Goal: Task Accomplishment & Management: Complete application form

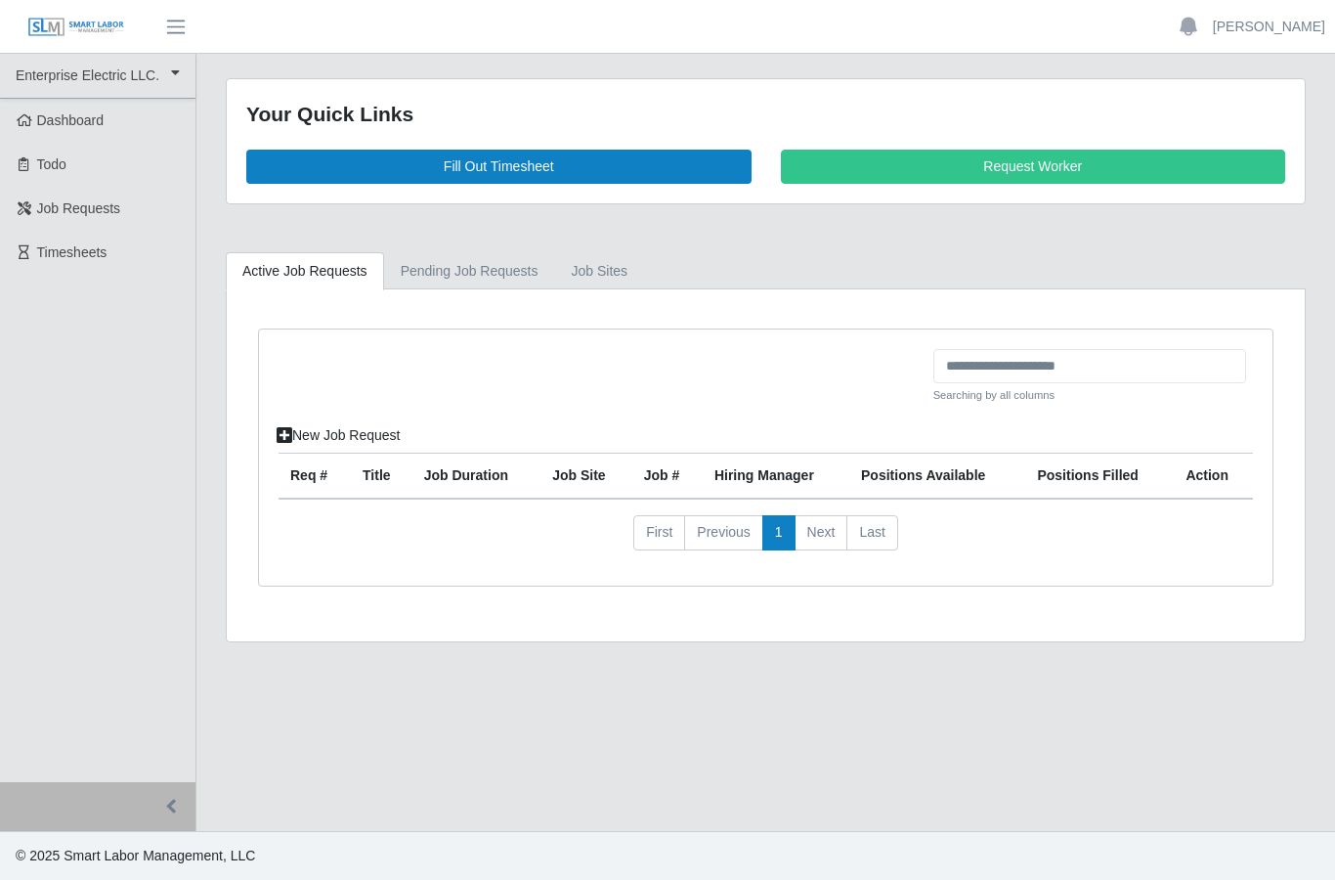
click at [537, 152] on link "Fill Out Timesheet" at bounding box center [498, 167] width 505 height 34
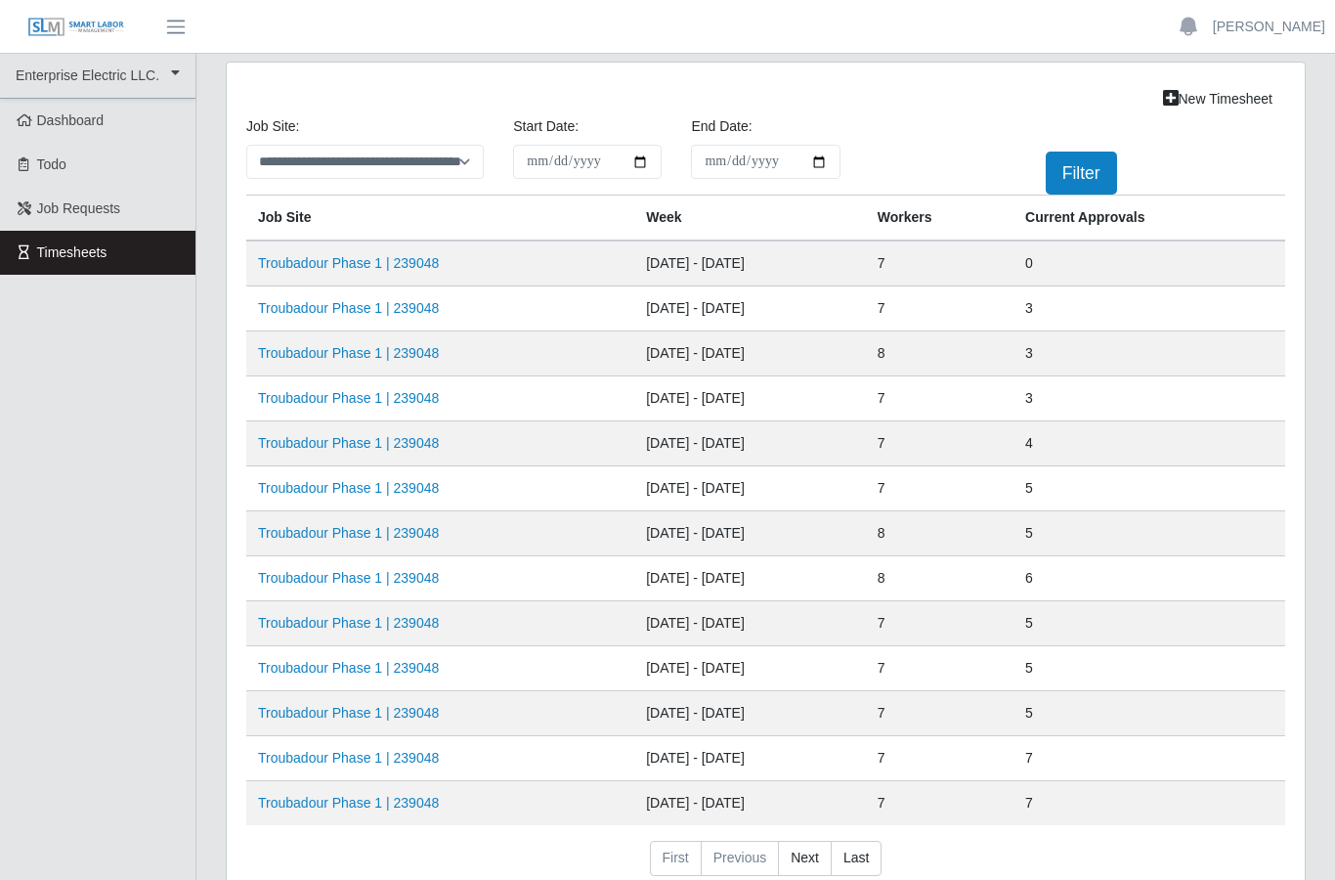
click at [414, 250] on td "Troubadour Phase 1 | 239048" at bounding box center [440, 263] width 388 height 46
click at [406, 261] on link "Troubadour Phase 1 | 239048" at bounding box center [348, 263] width 181 height 16
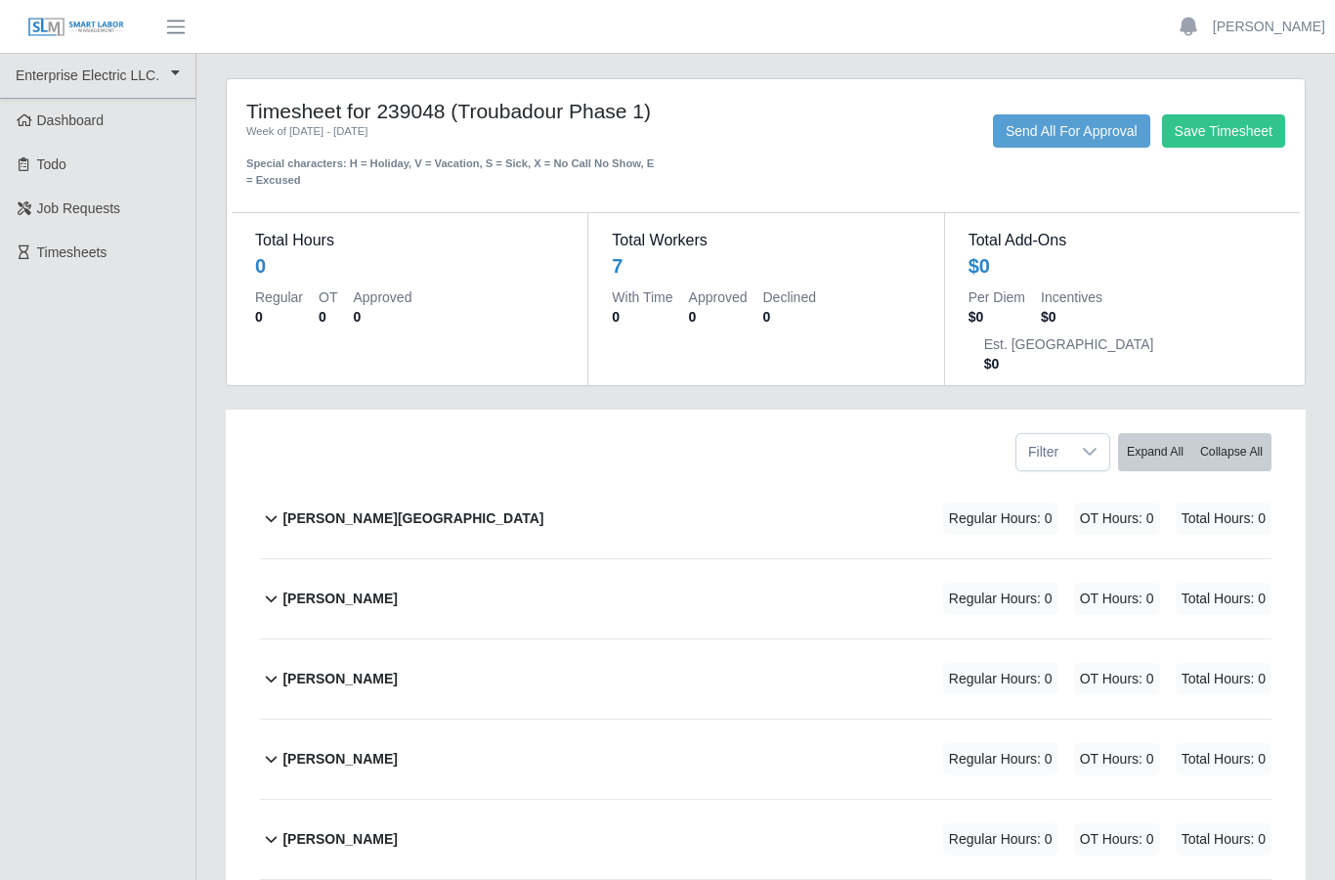
click at [380, 588] on b "Ever Sanchez Contreras" at bounding box center [339, 598] width 114 height 21
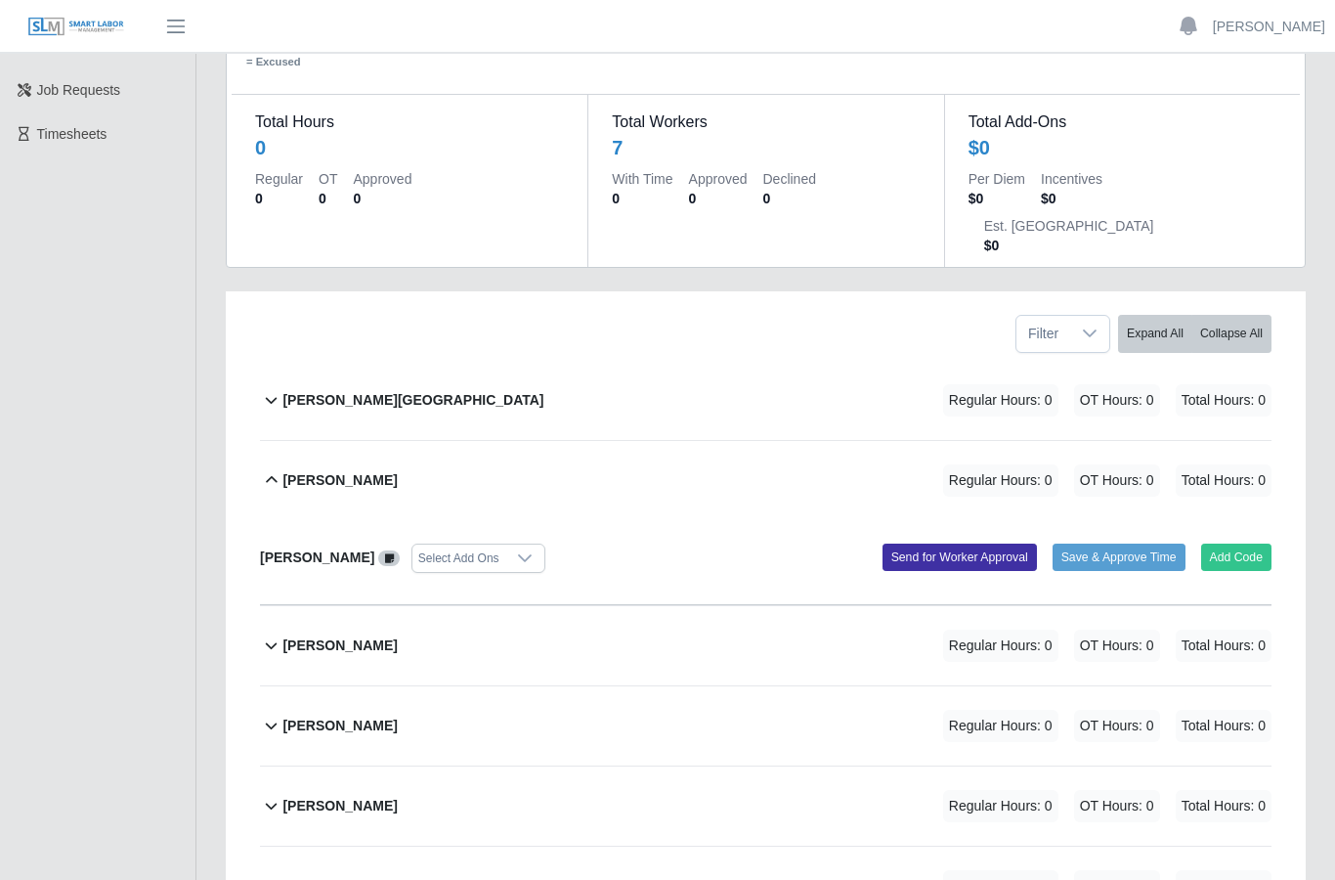
scroll to position [123, 0]
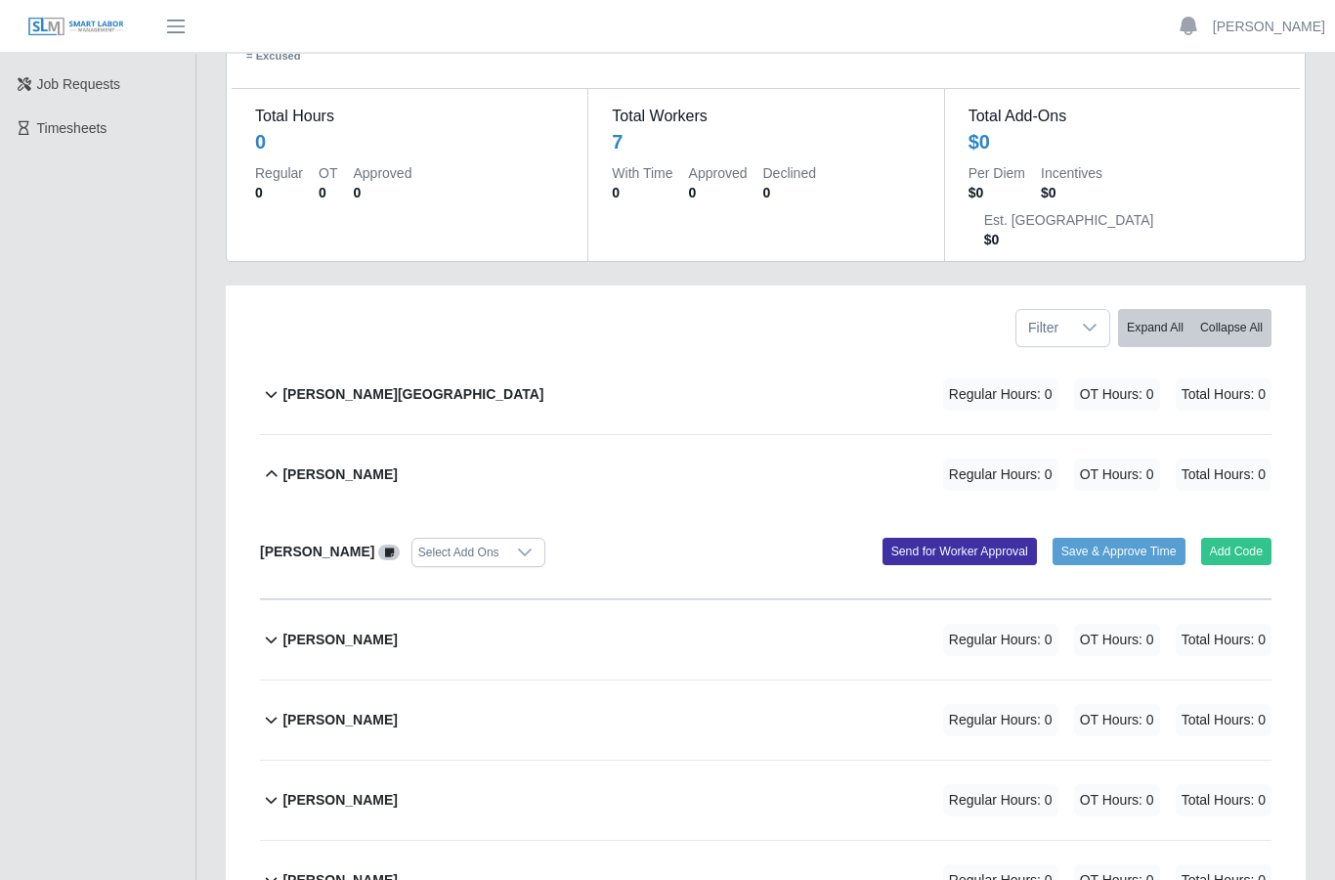
click at [1239, 539] on button "Add Code" at bounding box center [1236, 552] width 71 height 27
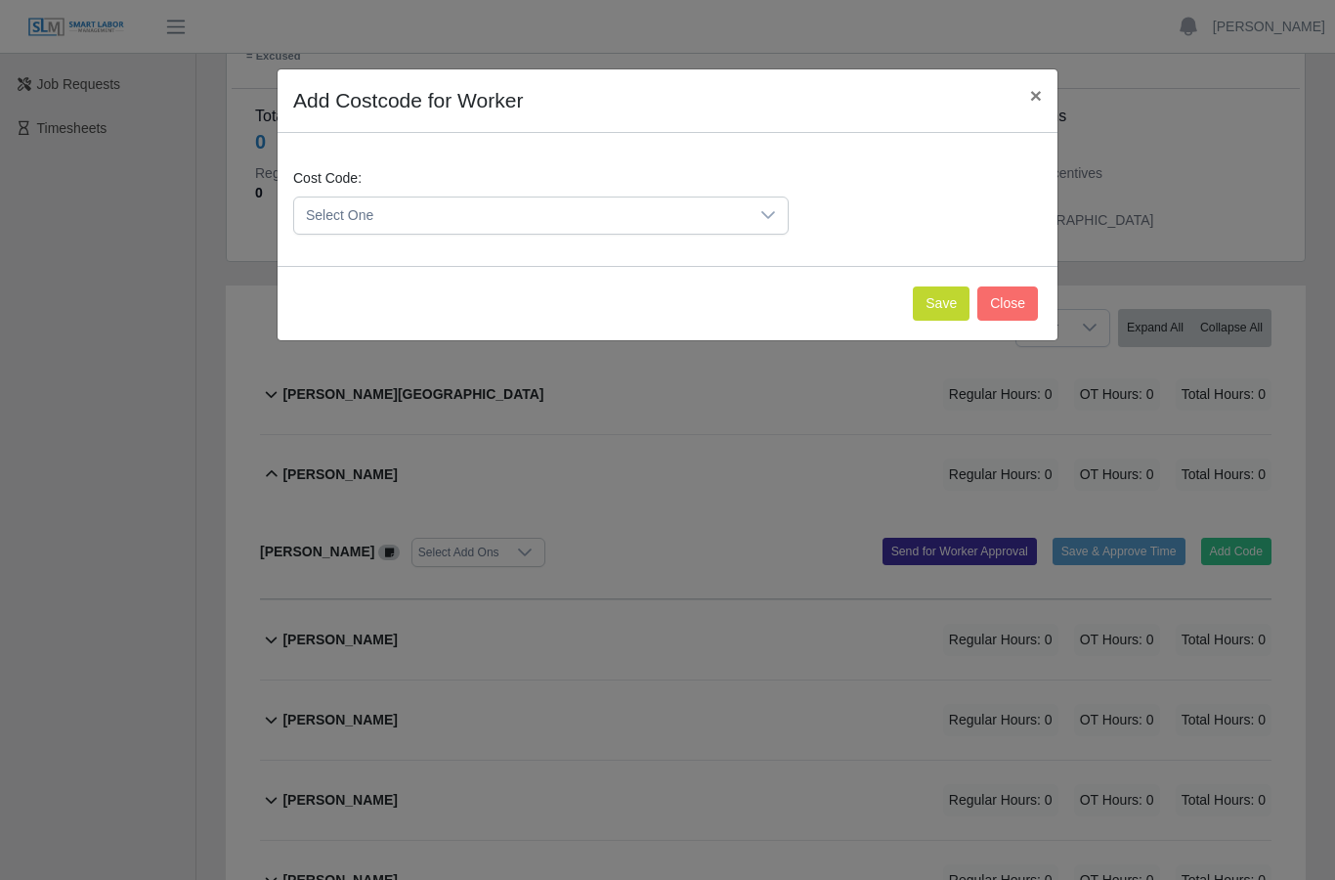
click at [772, 214] on icon at bounding box center [768, 215] width 14 height 8
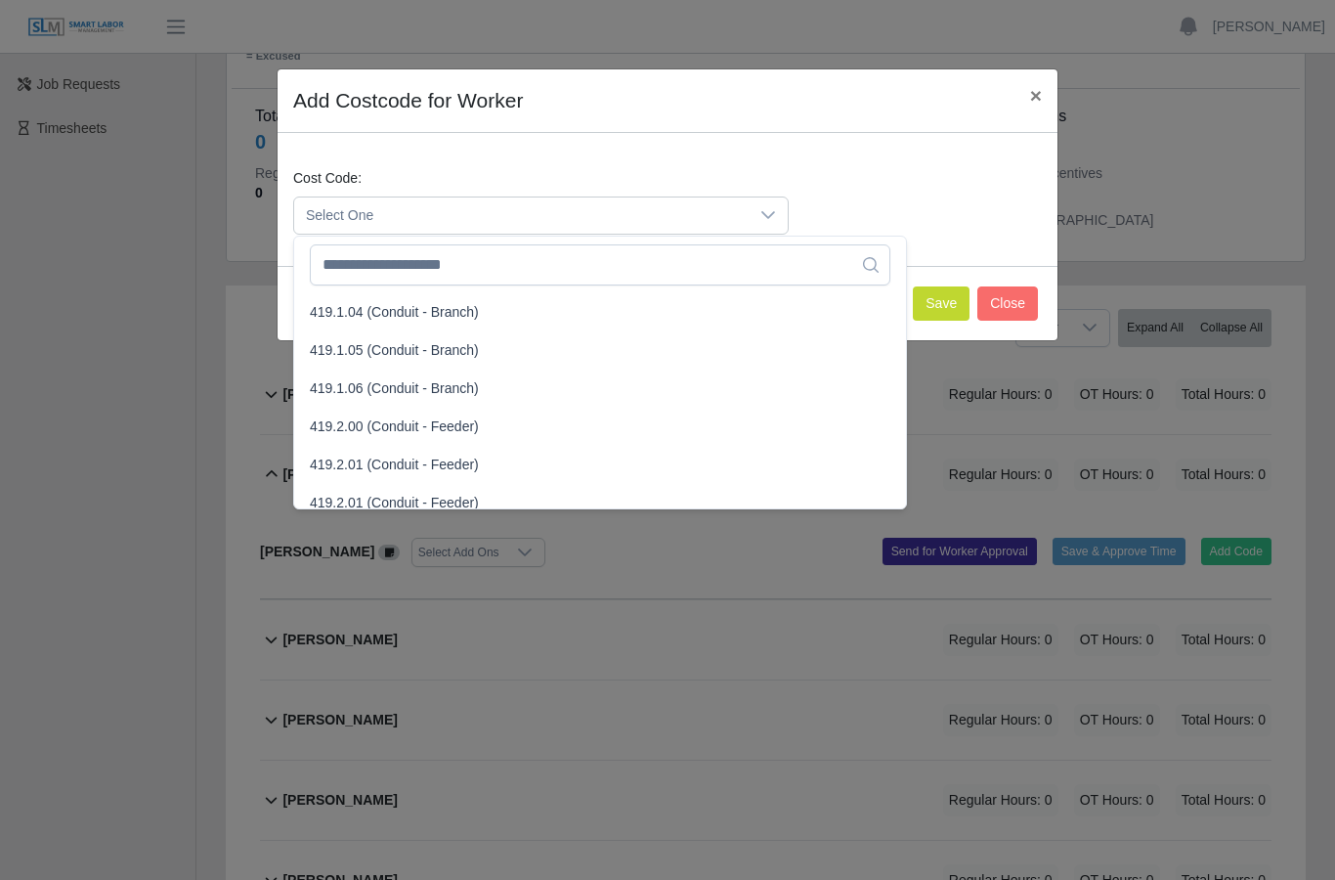
scroll to position [1331, 0]
click at [485, 385] on li "419.1.06 (Conduit - Branch)" at bounding box center [600, 390] width 604 height 36
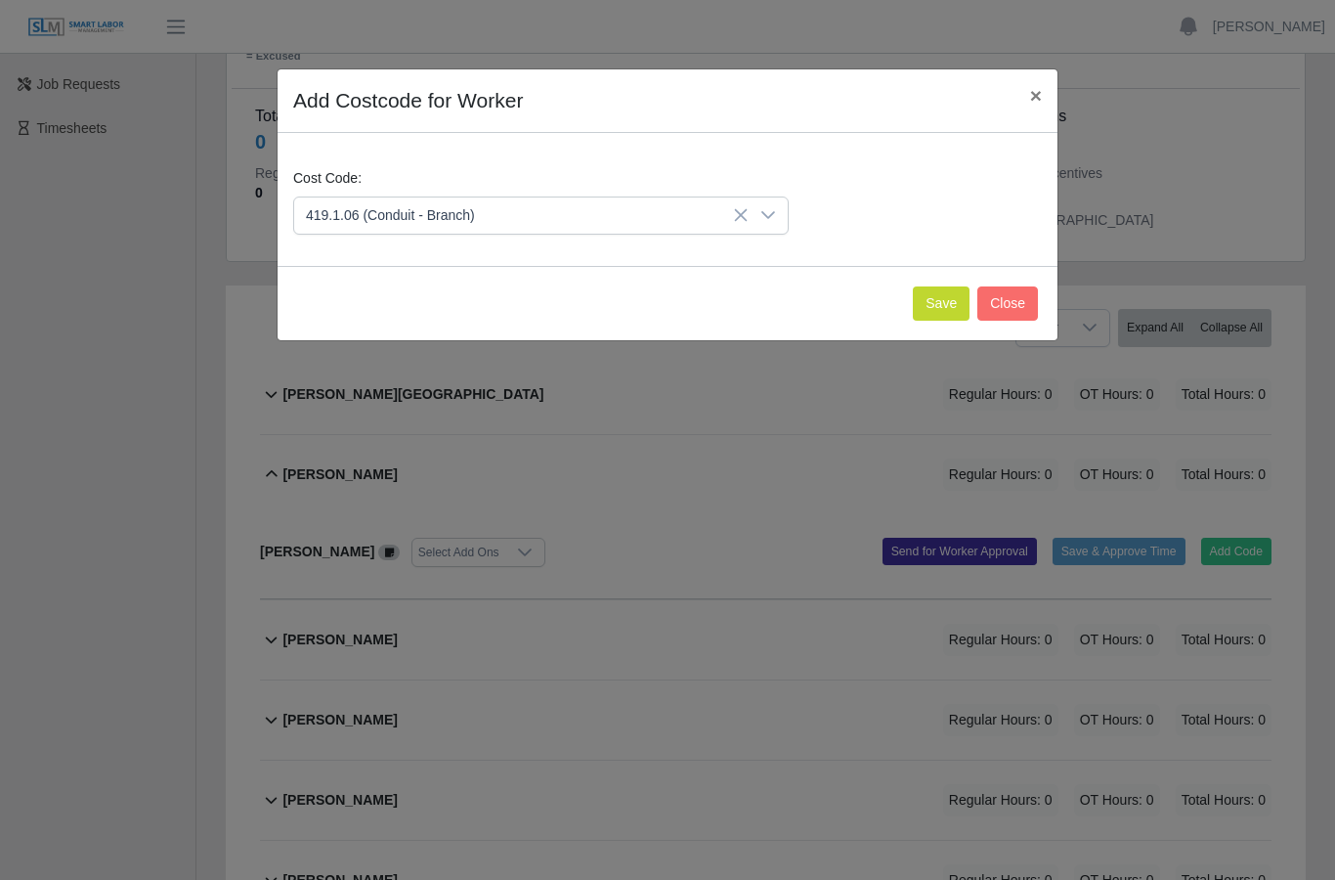
click at [936, 306] on button "Save" at bounding box center [941, 303] width 57 height 34
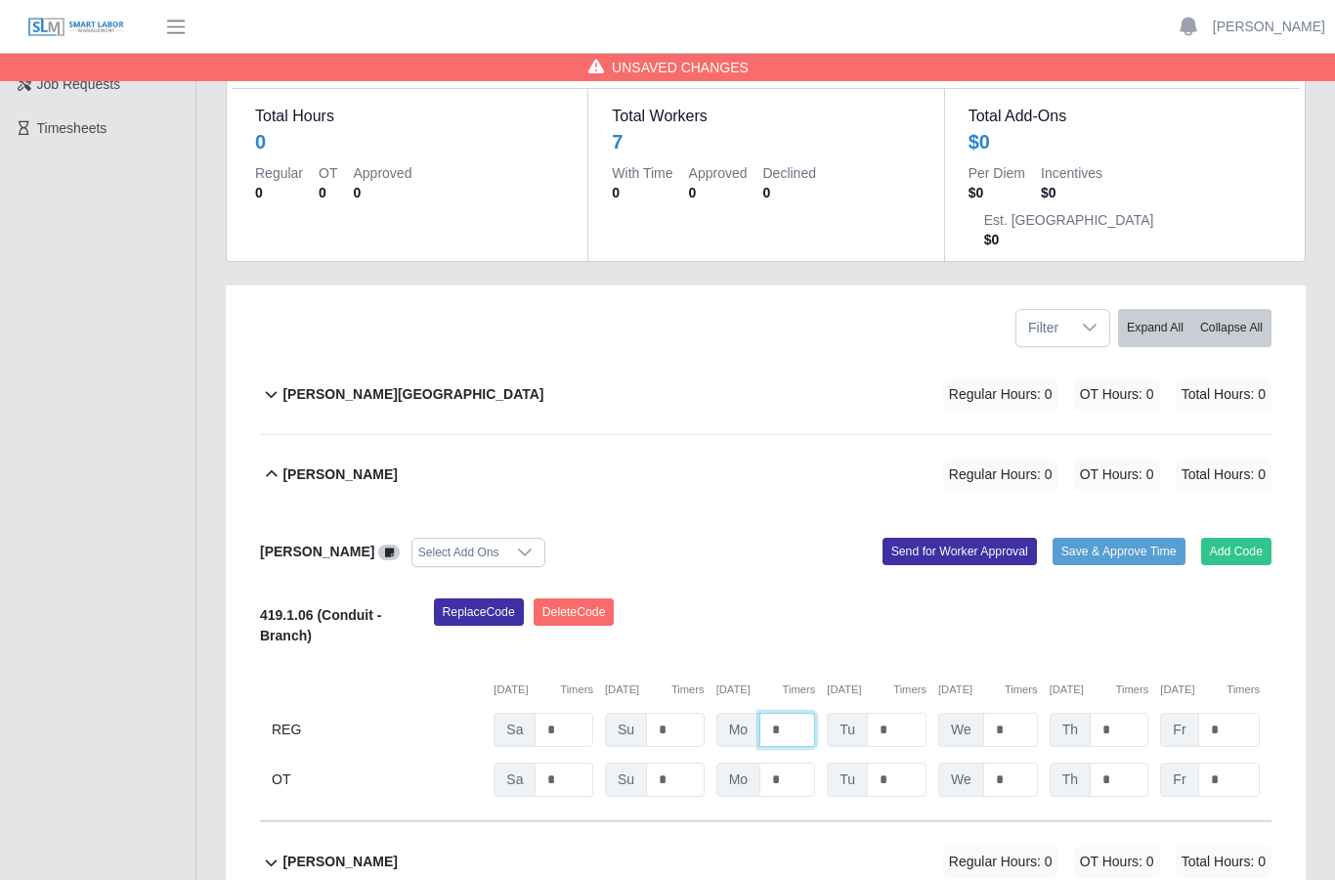
click at [794, 713] on input "*" at bounding box center [787, 730] width 56 height 34
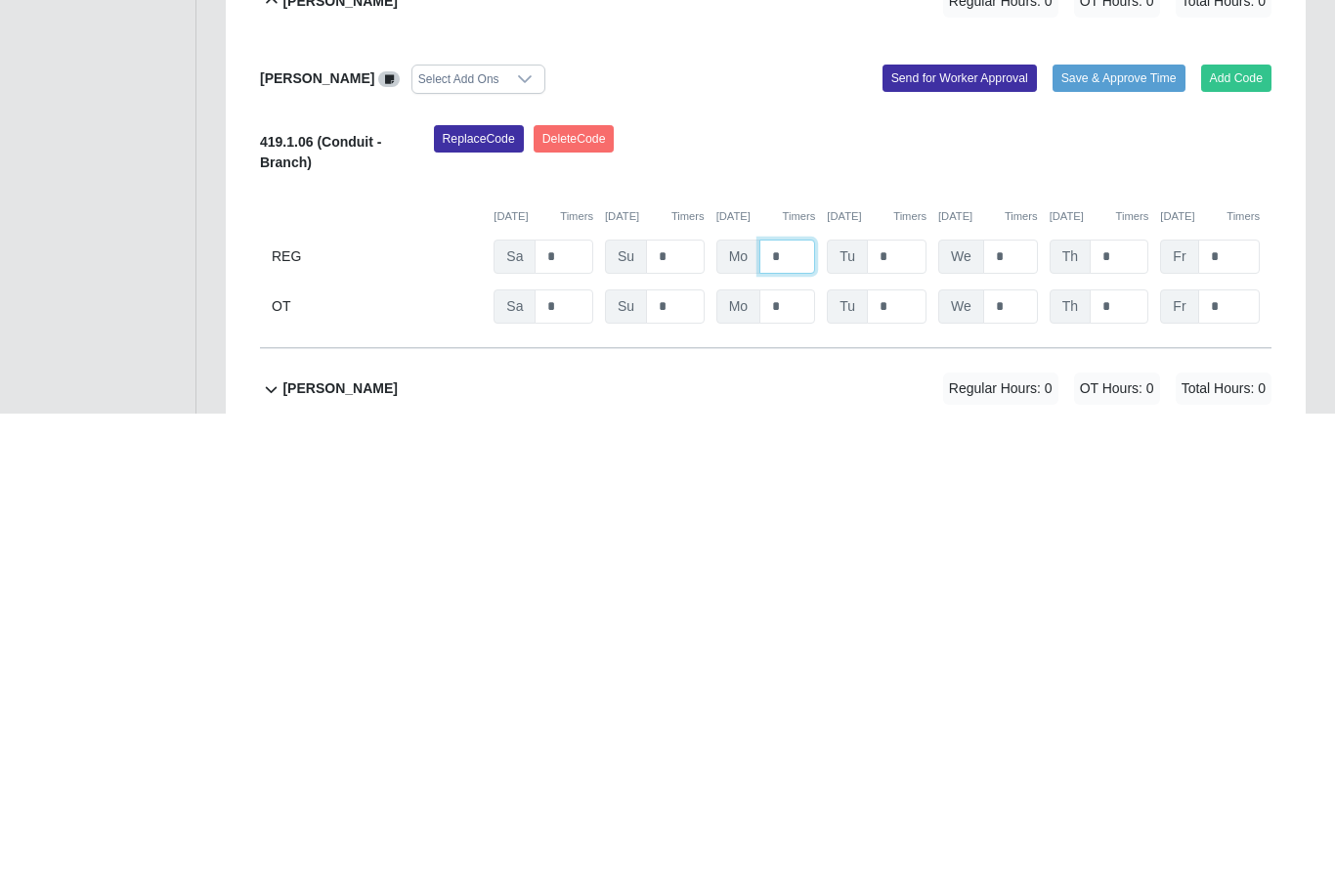
type input "*"
click at [905, 706] on input "*" at bounding box center [897, 723] width 60 height 34
type input "*"
click at [1015, 706] on input "*" at bounding box center [1010, 723] width 55 height 34
type input "*"
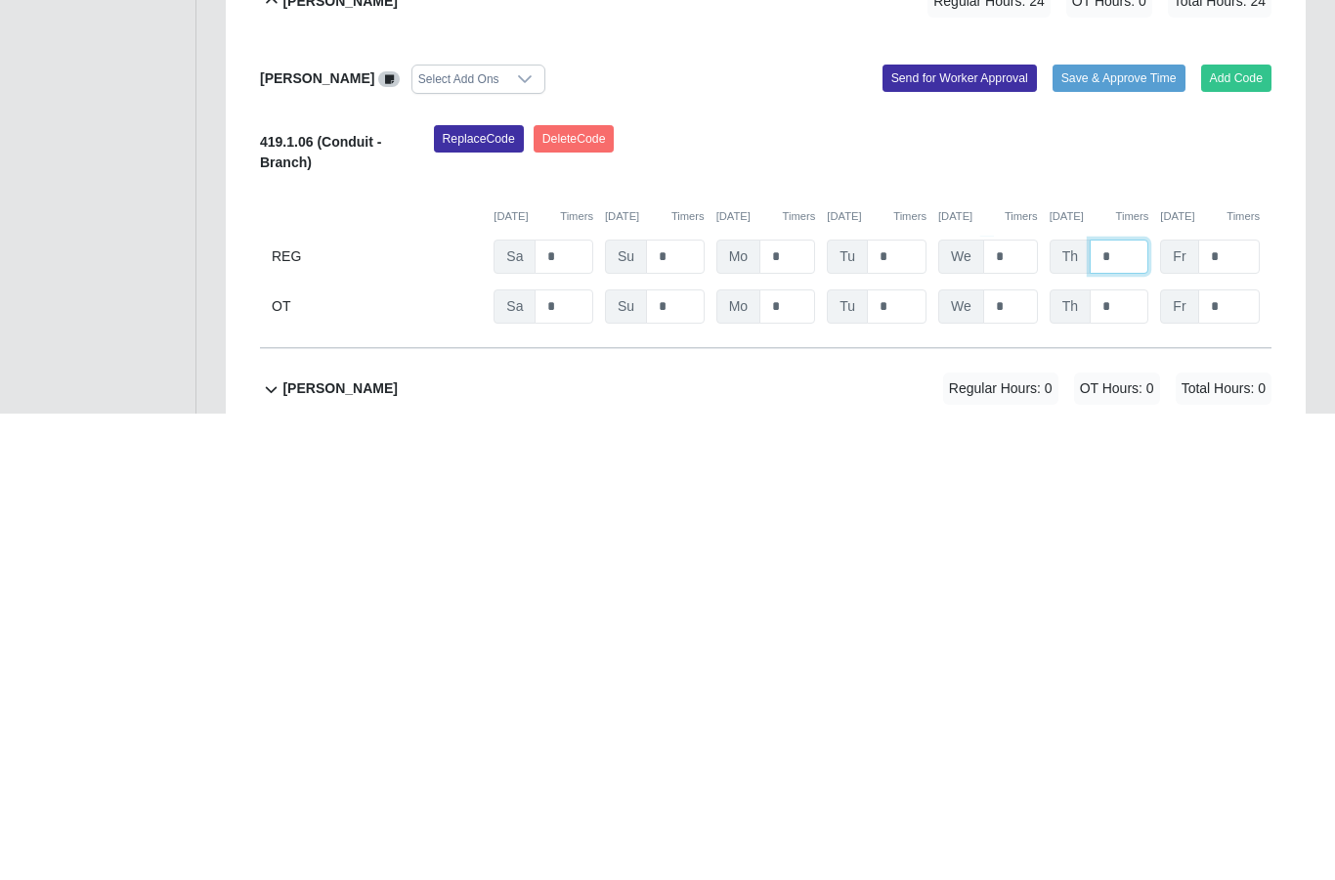
click at [1128, 706] on input "*" at bounding box center [1119, 723] width 59 height 34
type input "*"
click at [1233, 706] on input "*" at bounding box center [1229, 723] width 62 height 34
type input "*"
click at [570, 756] on input "*" at bounding box center [564, 773] width 59 height 34
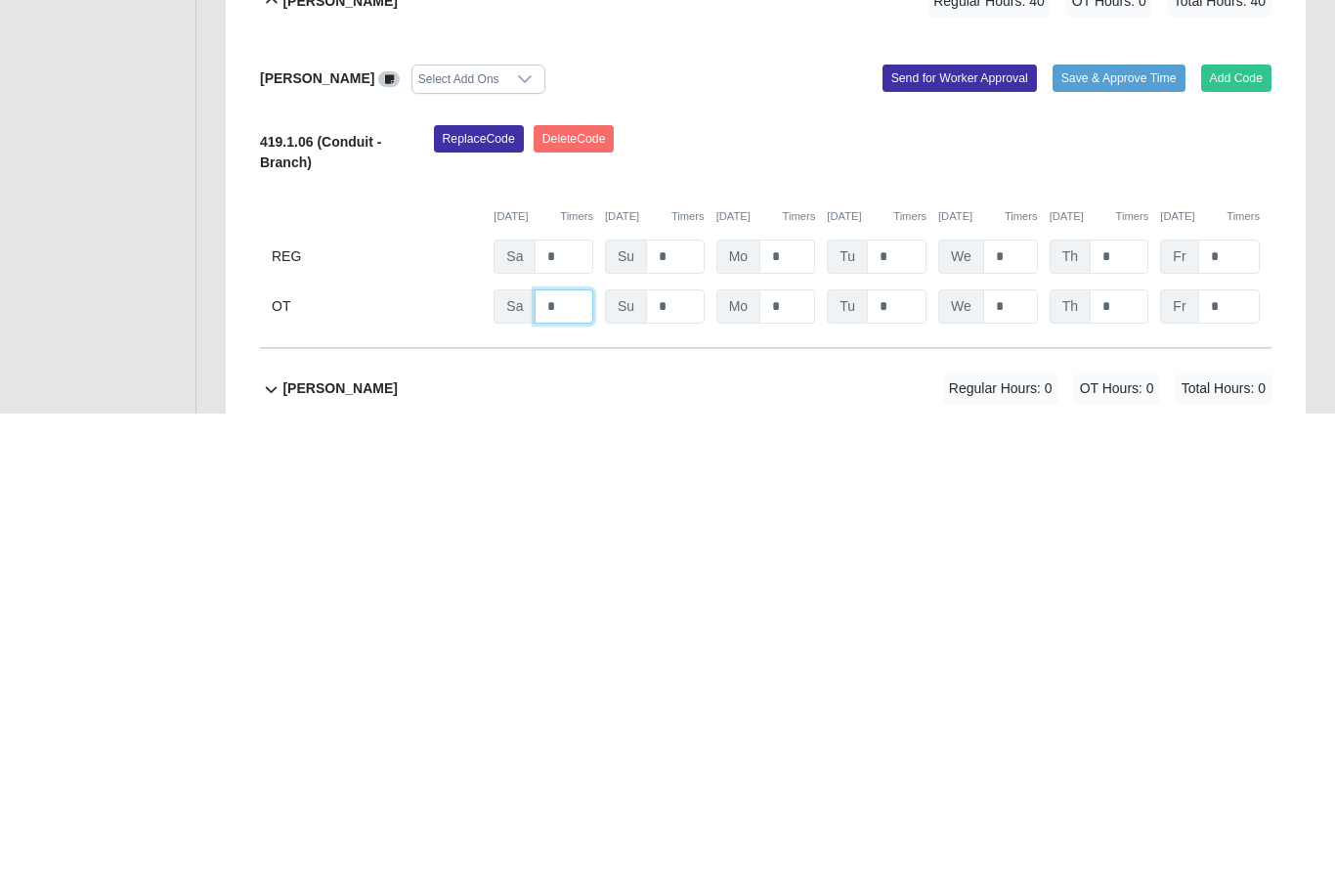
type input "*"
click at [1020, 756] on input "*" at bounding box center [1010, 773] width 55 height 34
type input "*"
click at [1130, 591] on div "Replace Code Delete Code" at bounding box center [853, 621] width 868 height 60
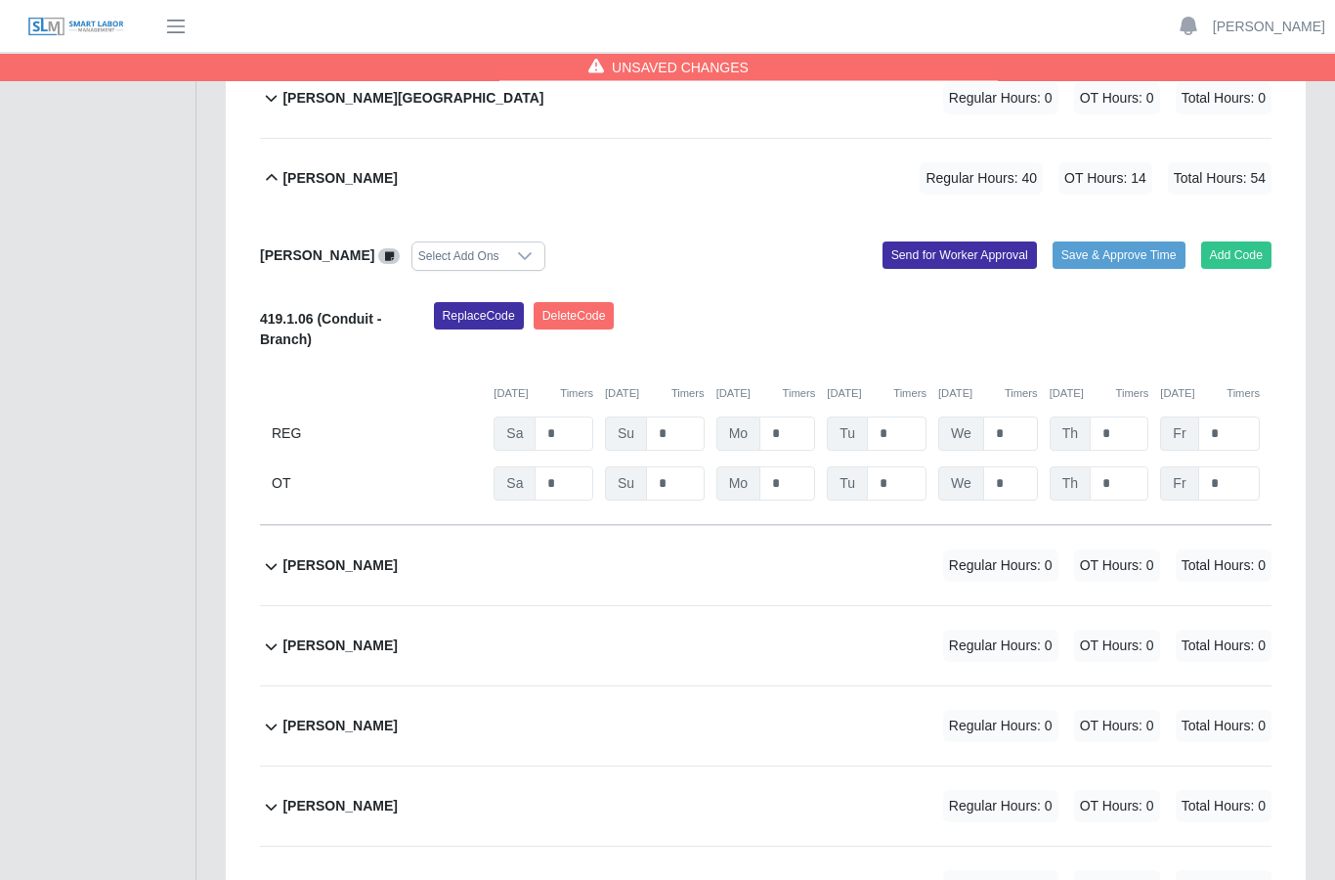
scroll to position [420, 0]
click at [956, 241] on button "Send for Worker Approval" at bounding box center [960, 254] width 154 height 27
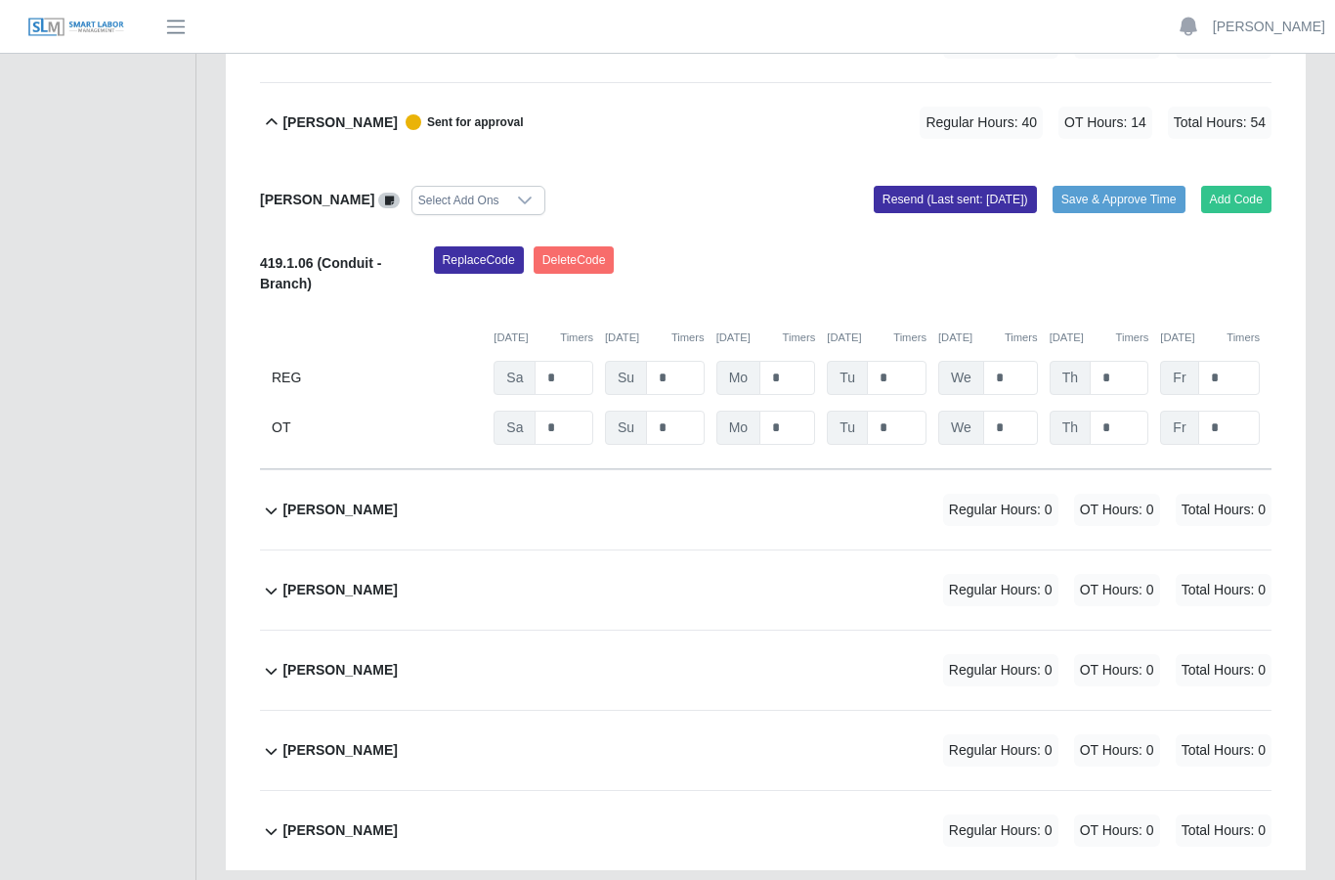
scroll to position [484, 0]
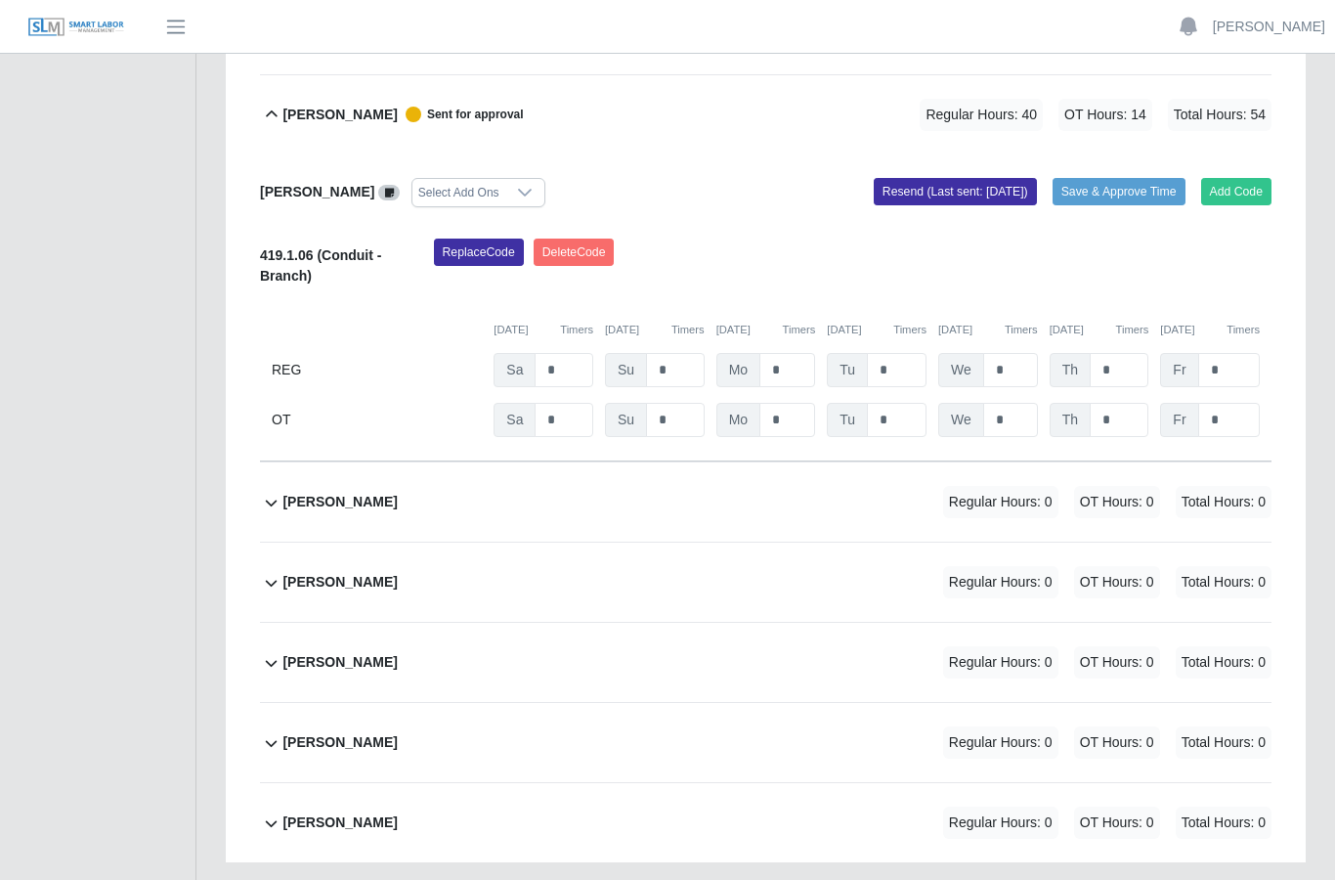
click at [370, 732] on b "Marvin Santos" at bounding box center [339, 742] width 114 height 21
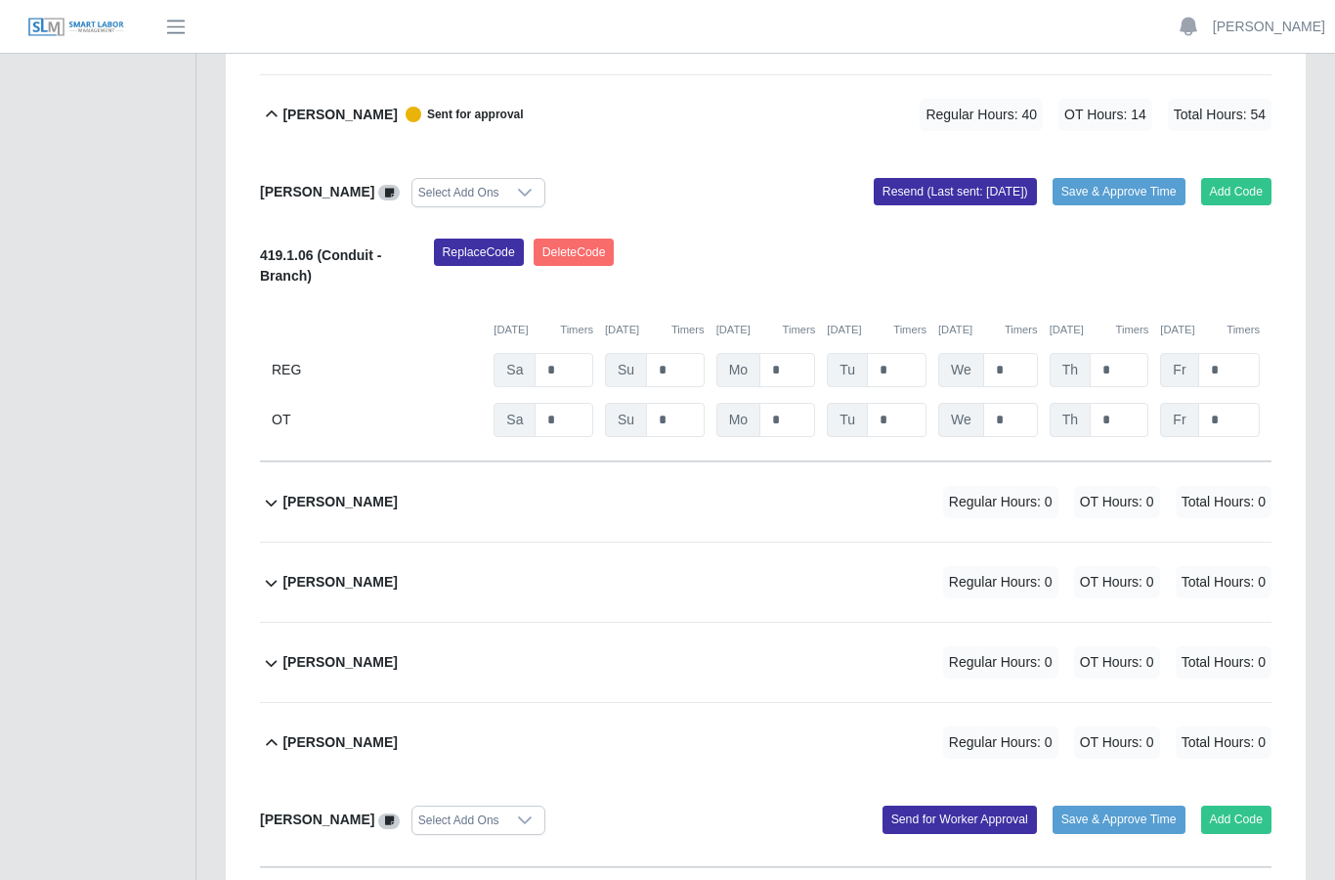
click at [1237, 805] on button "Add Code" at bounding box center [1236, 818] width 71 height 27
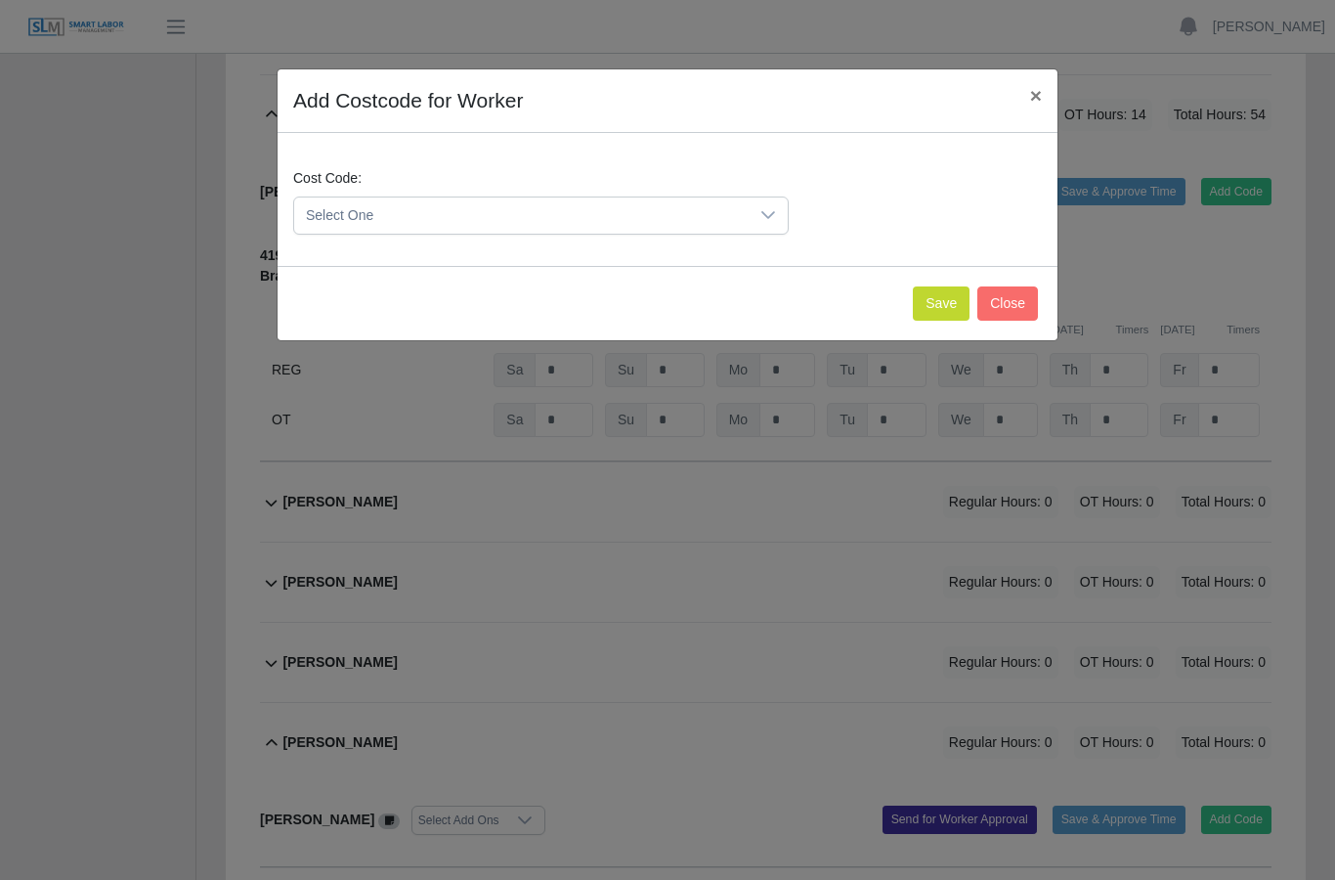
click at [776, 205] on div at bounding box center [768, 215] width 39 height 36
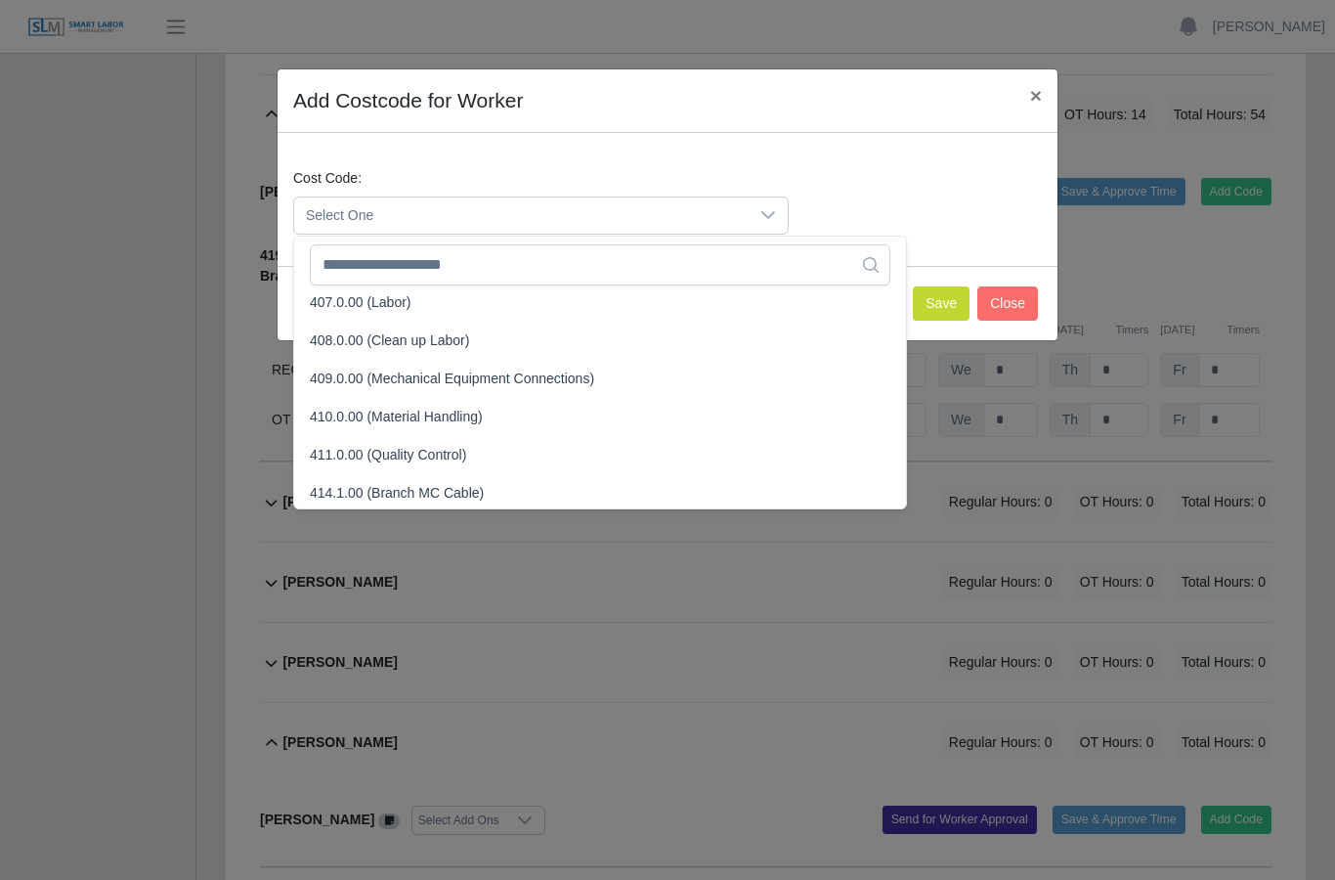
scroll to position [282, 0]
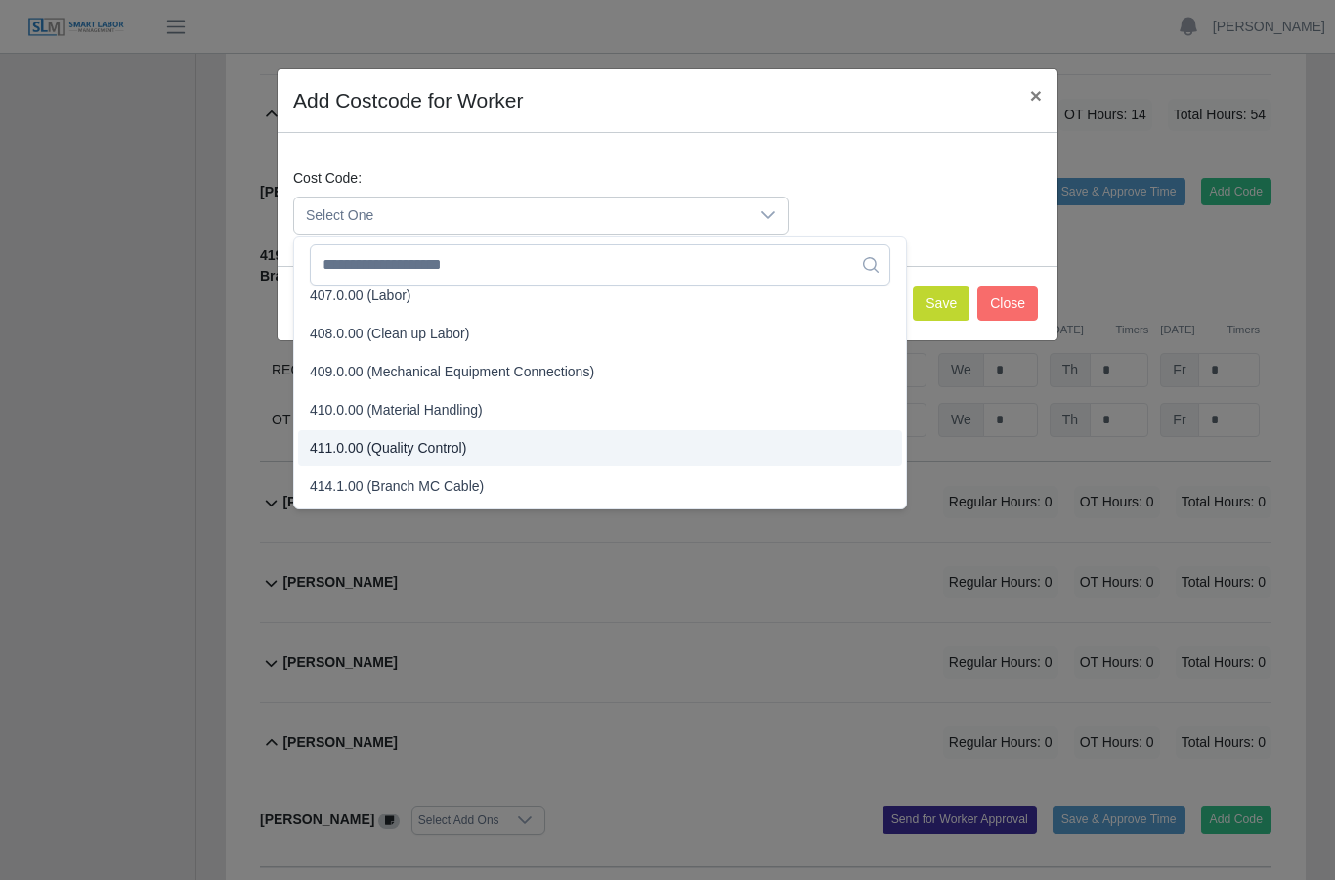
click at [461, 453] on span "411.0.00 (Quality Control)" at bounding box center [388, 448] width 156 height 21
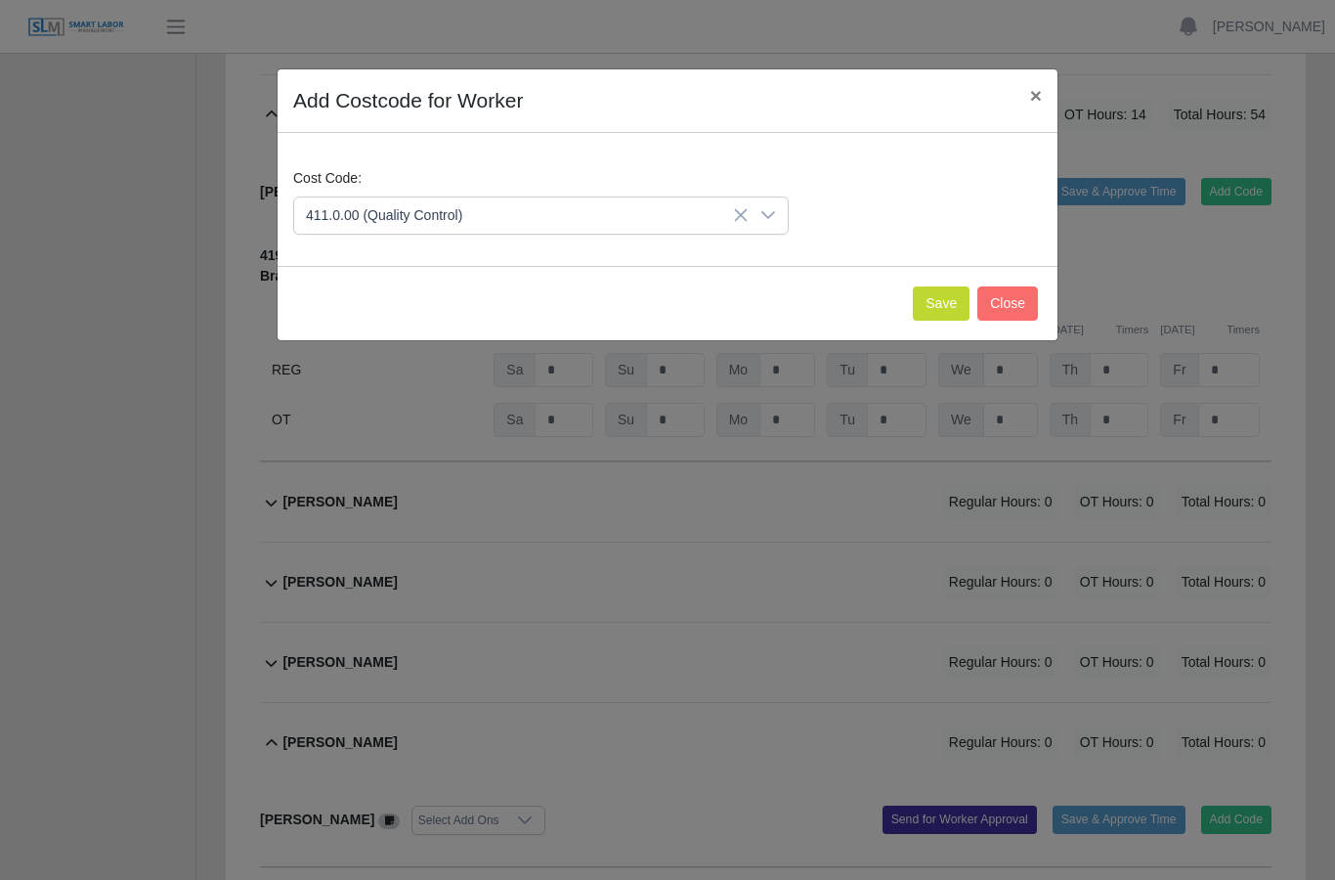
click at [938, 298] on button "Save" at bounding box center [941, 303] width 57 height 34
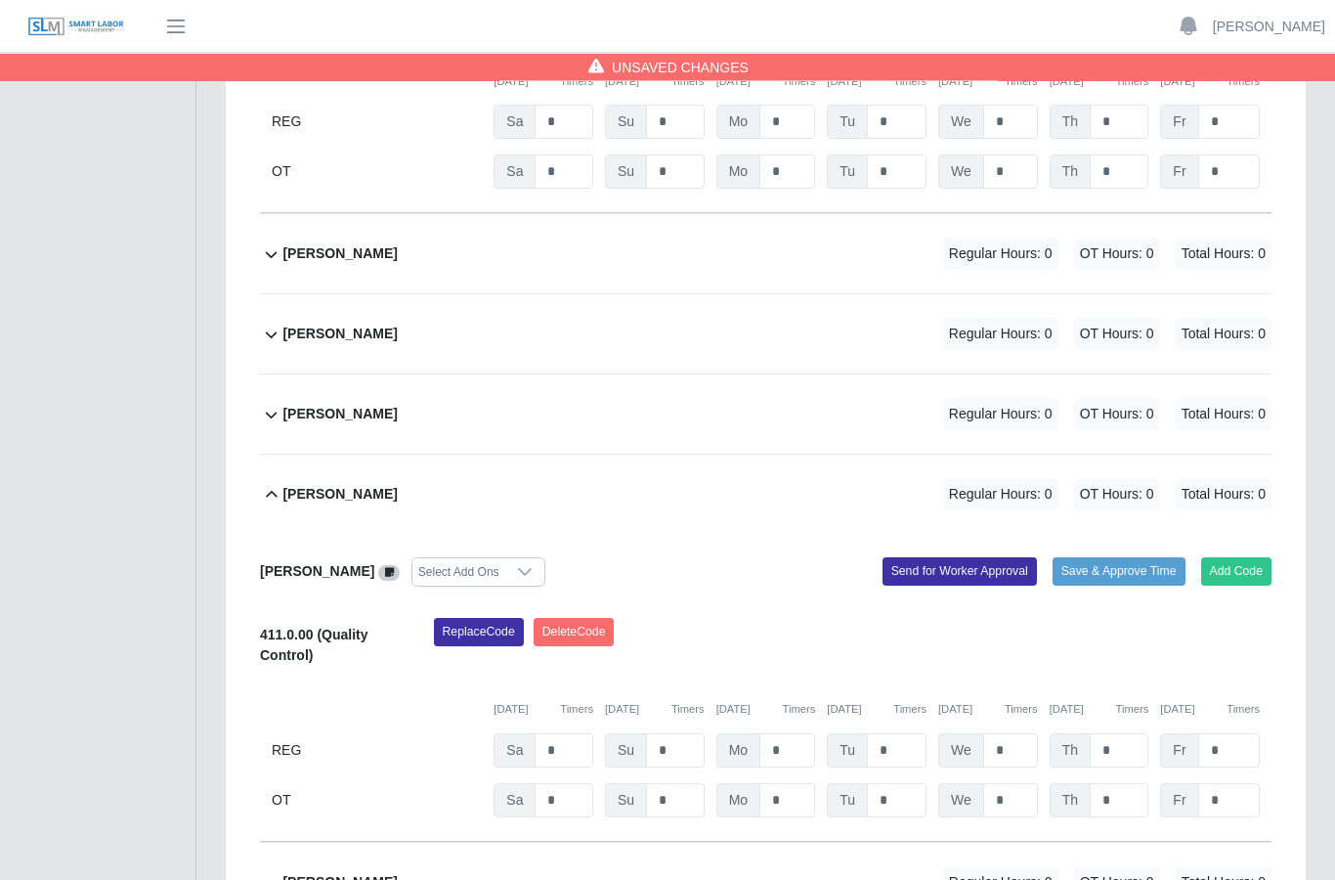
scroll to position [732, 0]
click at [801, 733] on input "*" at bounding box center [787, 750] width 56 height 34
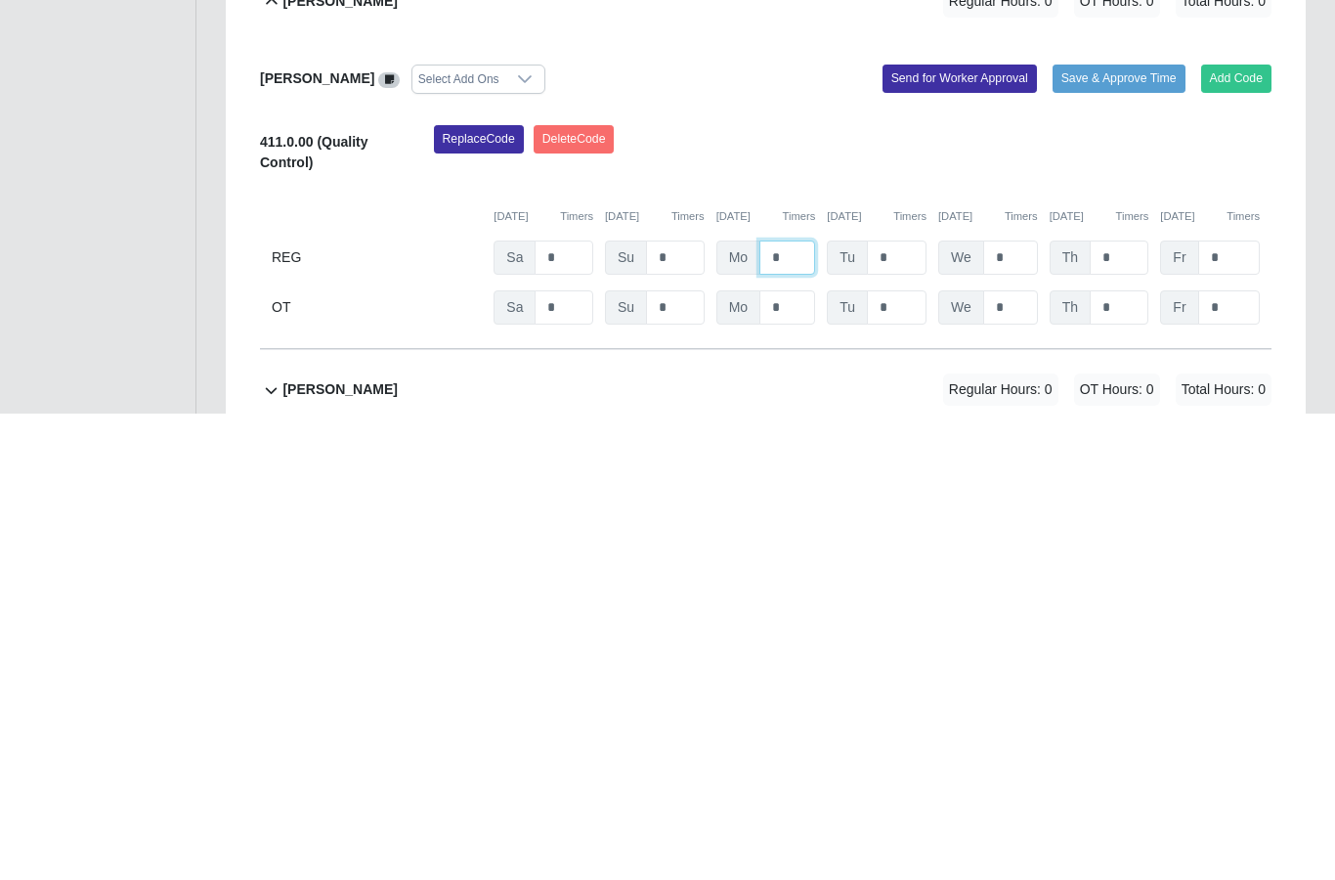
type input "*"
click at [900, 707] on input "*" at bounding box center [897, 724] width 60 height 34
type input "*"
click at [1026, 707] on input "*" at bounding box center [1010, 724] width 55 height 34
type input "*"
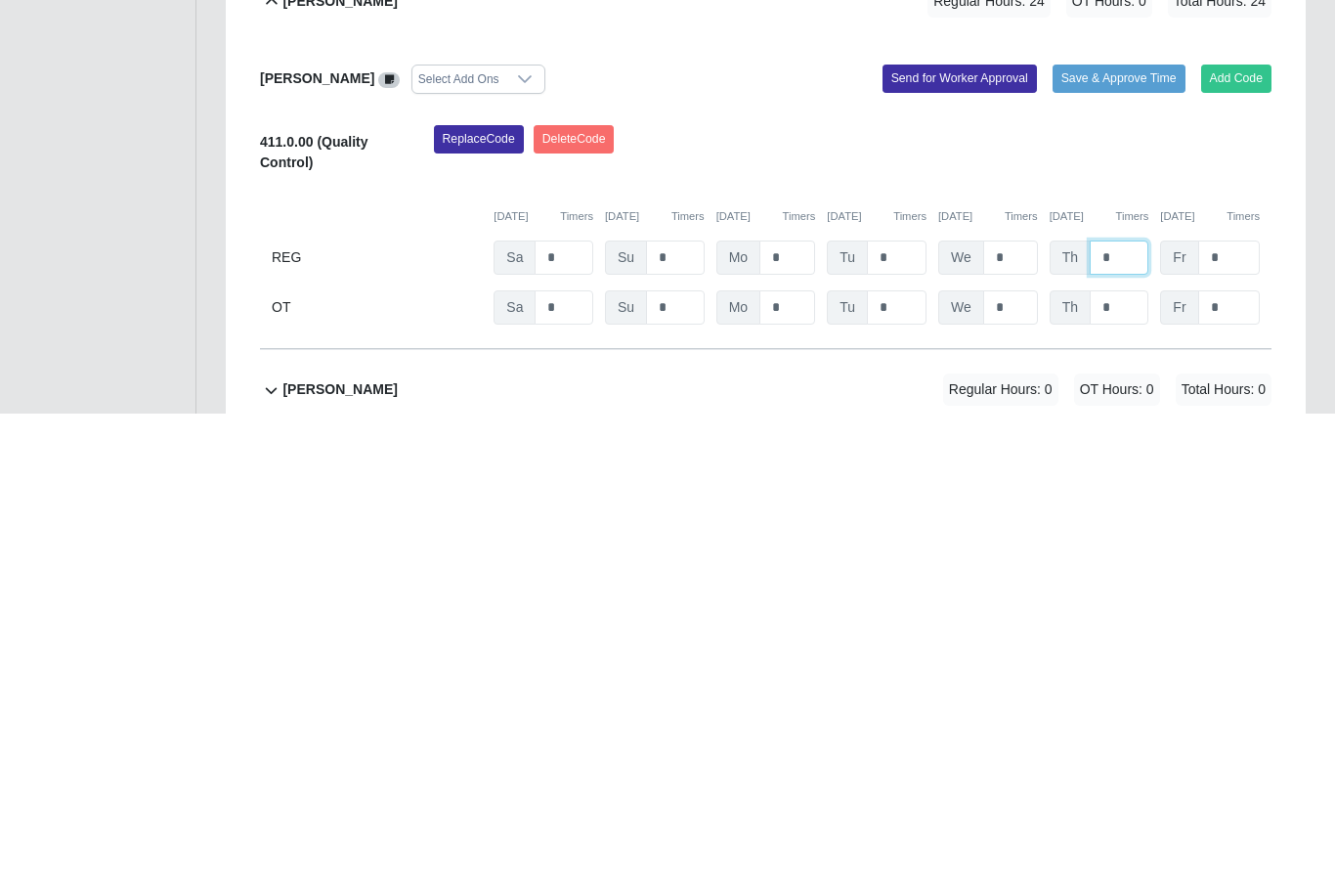
click at [1123, 707] on input "*" at bounding box center [1119, 724] width 59 height 34
click at [1131, 707] on input "*" at bounding box center [1119, 724] width 59 height 34
type input "*"
click at [1232, 707] on input "*" at bounding box center [1229, 724] width 62 height 34
type input "*"
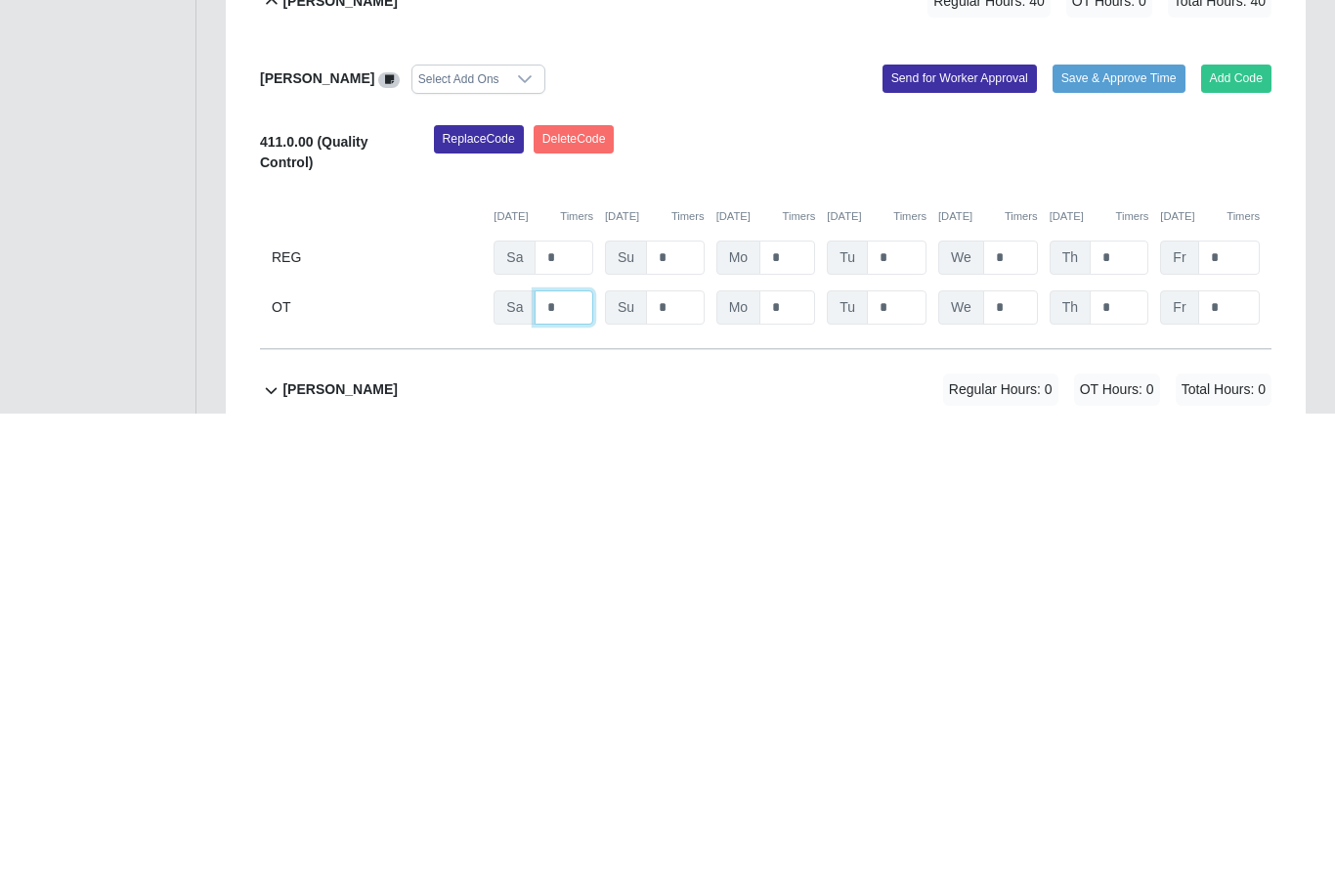
click at [582, 757] on input "*" at bounding box center [564, 774] width 59 height 34
type input "*"
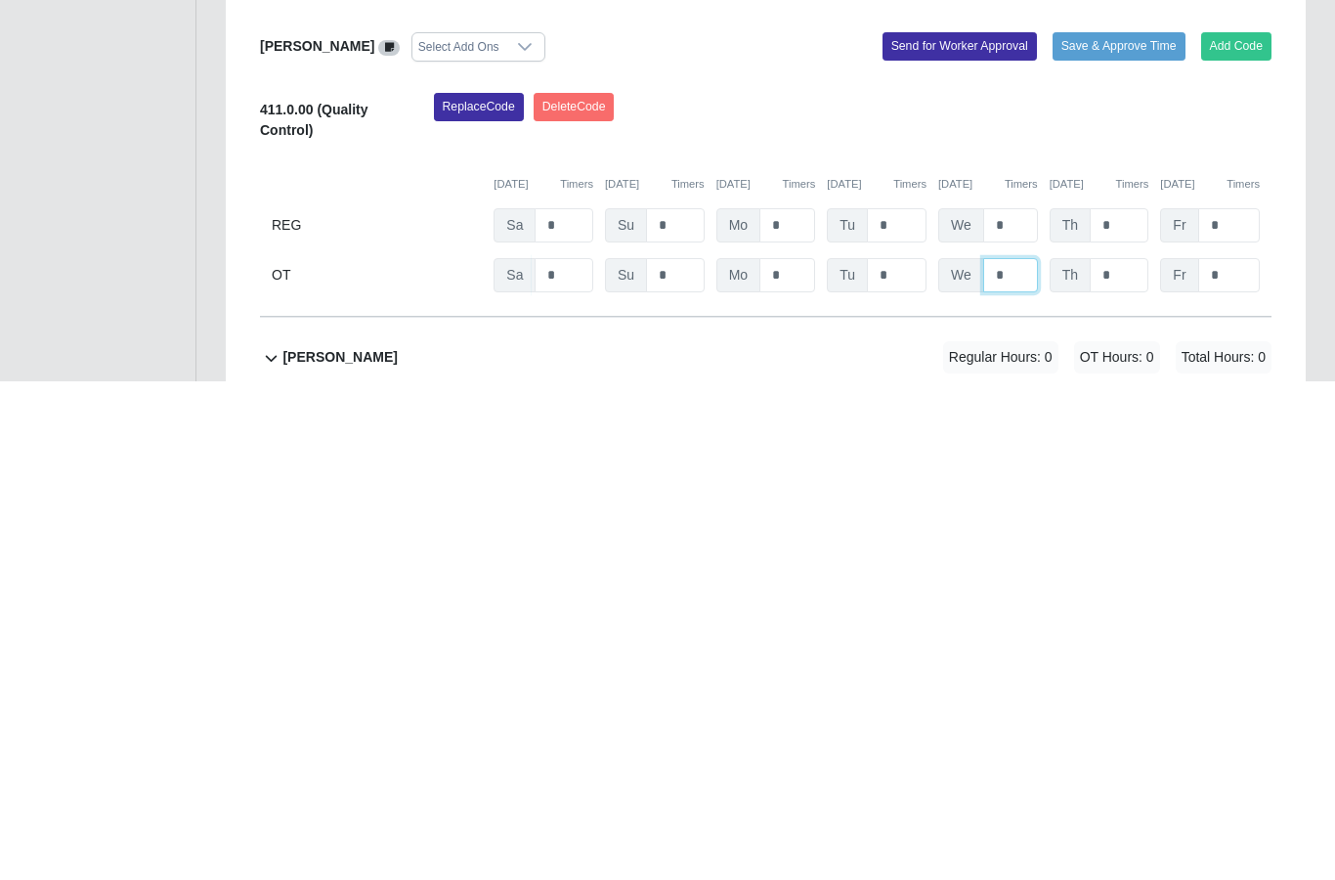
click at [1018, 757] on input "*" at bounding box center [1010, 774] width 55 height 34
type input "*"
click at [1081, 591] on div "Replace Code Delete Code" at bounding box center [853, 621] width 868 height 60
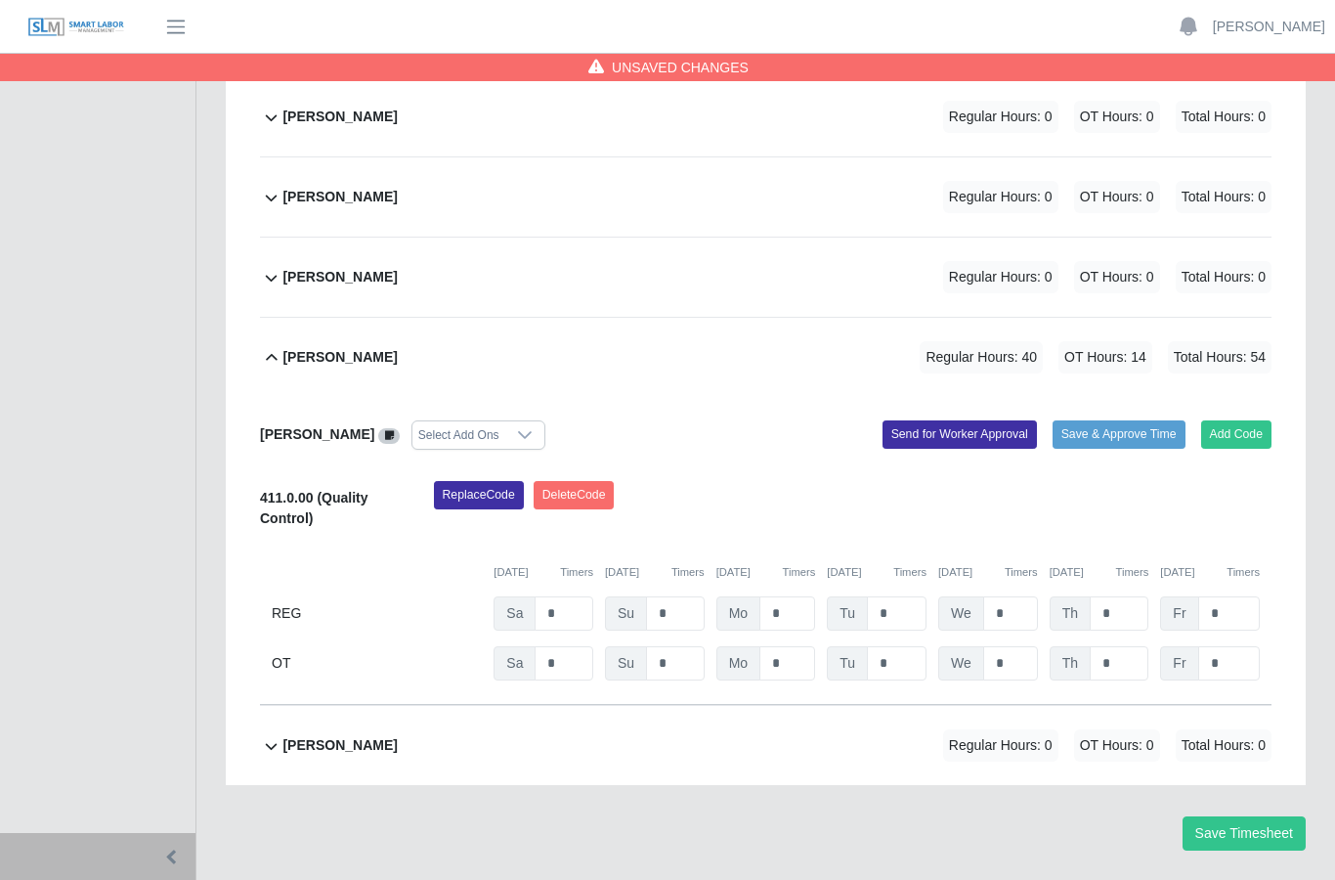
click at [957, 420] on button "Send for Worker Approval" at bounding box center [960, 433] width 154 height 27
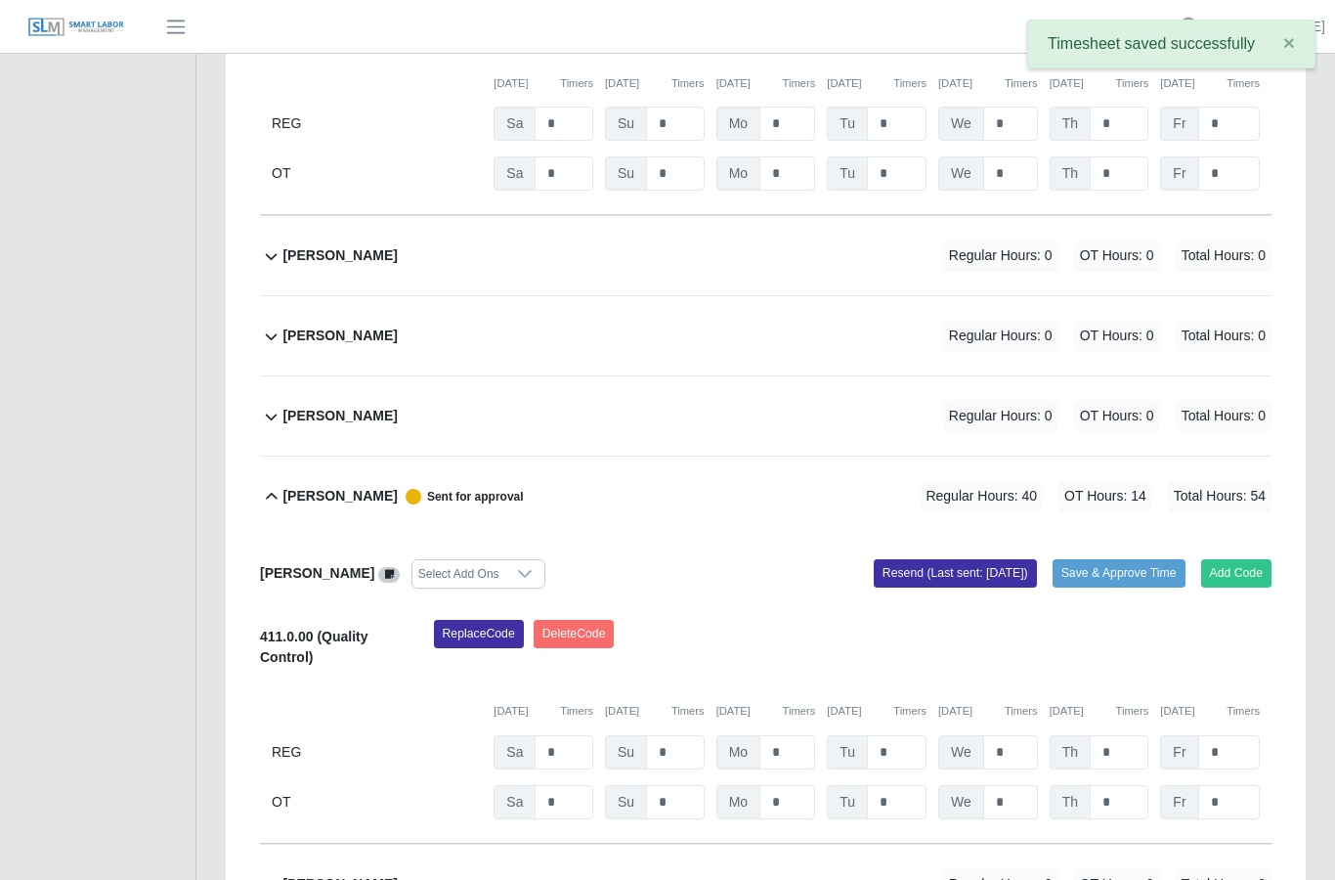
scroll to position [791, 0]
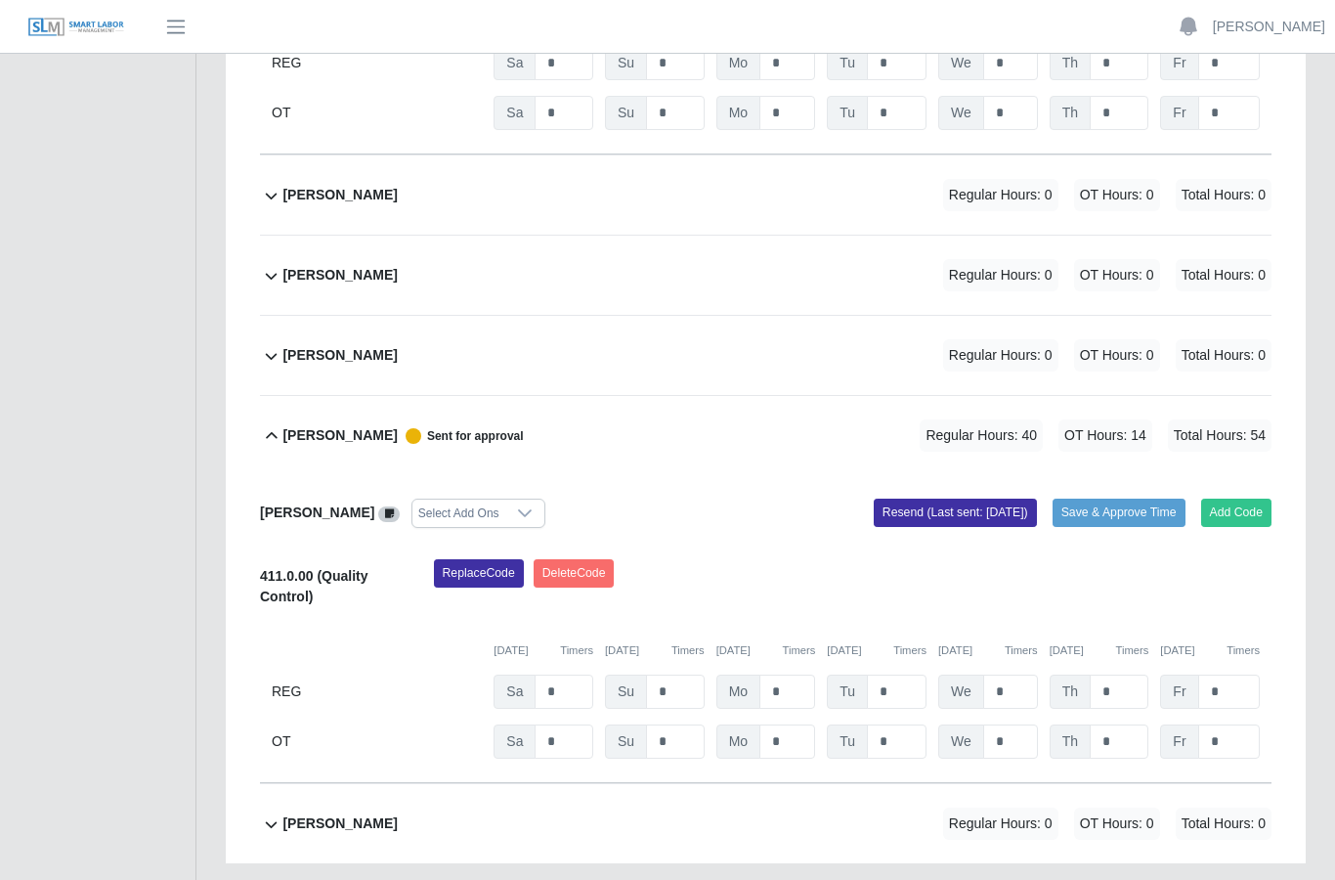
click at [356, 813] on b "Obed Isai Castillo" at bounding box center [339, 823] width 114 height 21
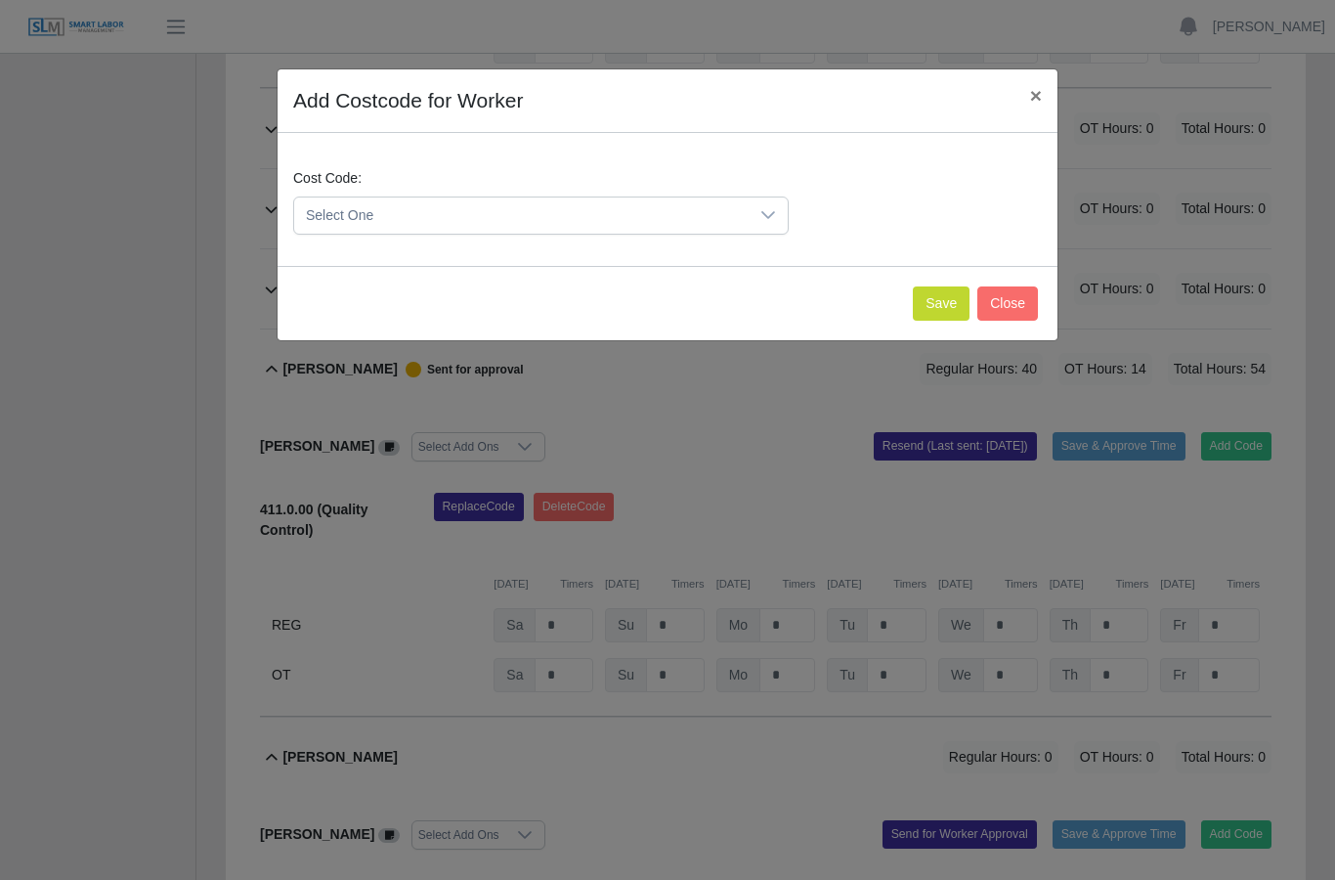
scroll to position [876, 0]
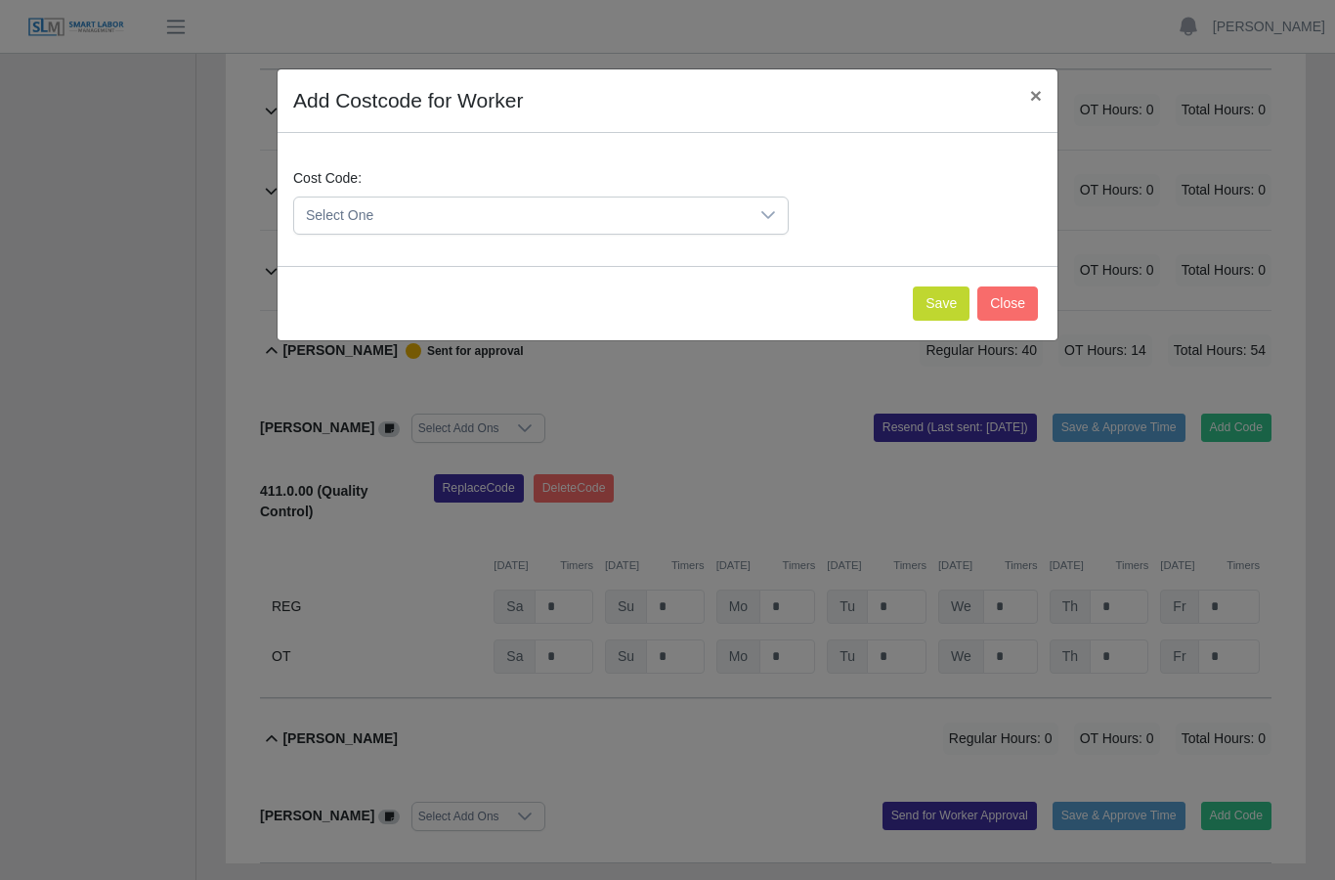
click at [770, 212] on icon at bounding box center [768, 215] width 16 height 16
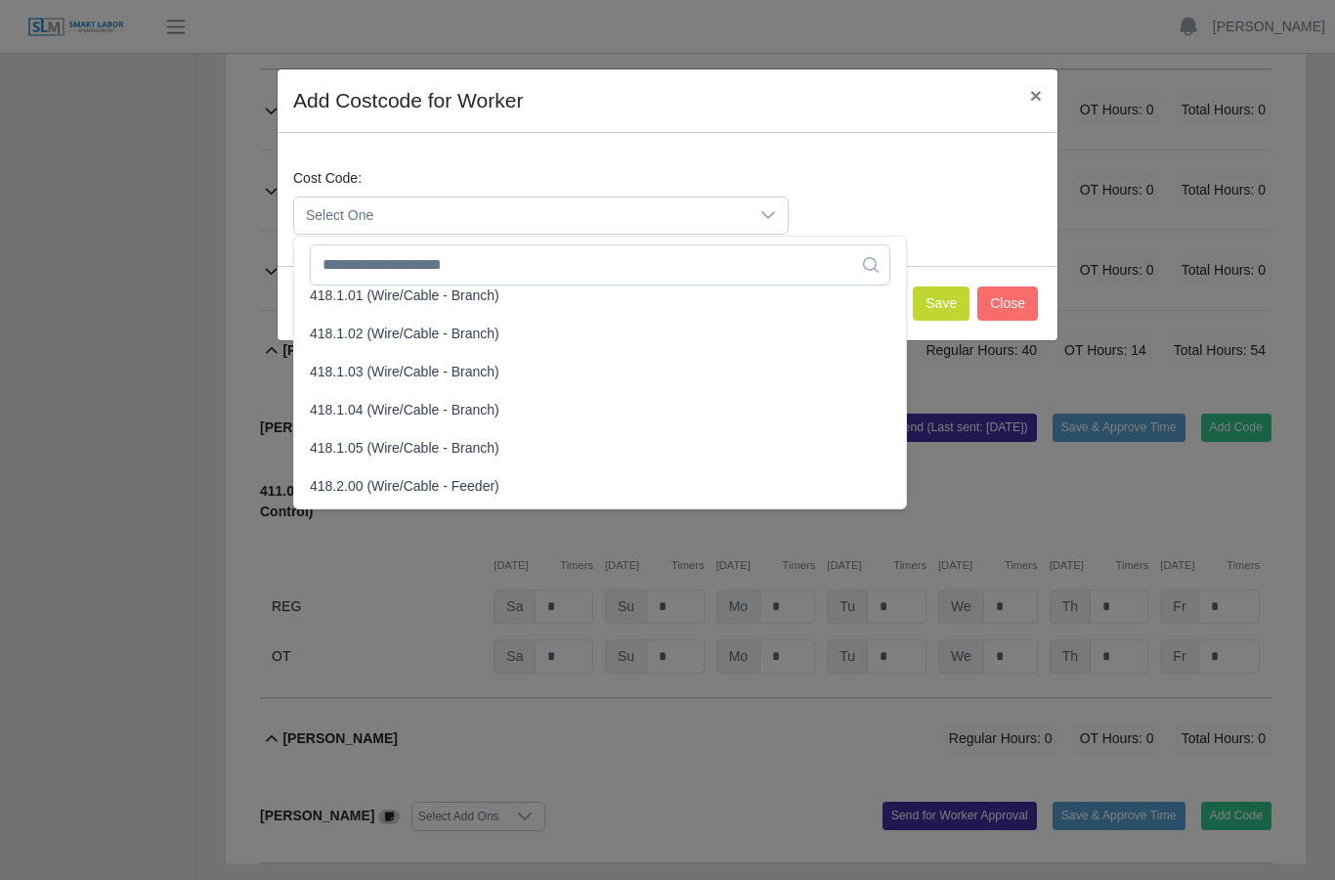
scroll to position [865, 0]
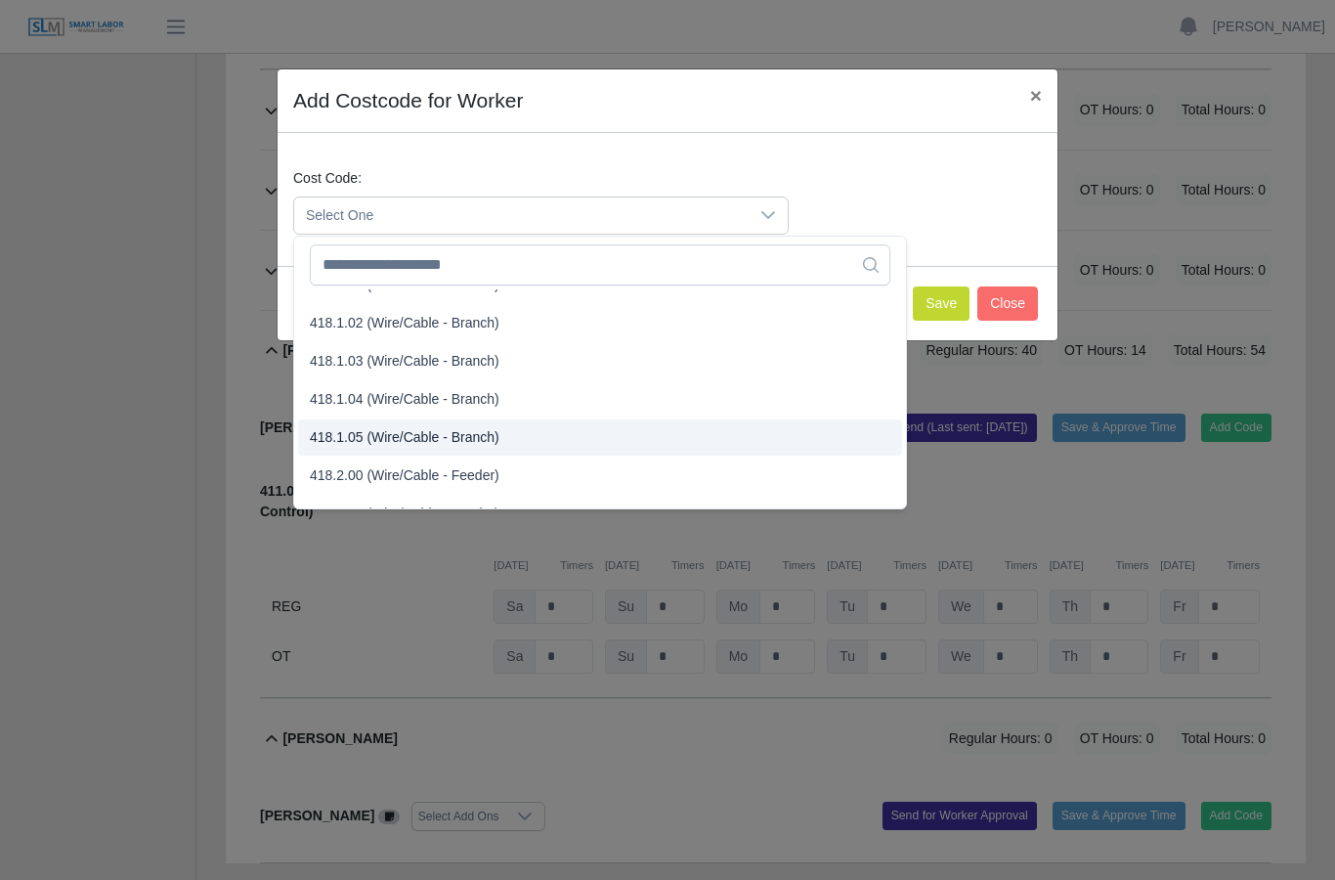
click at [477, 437] on span "418.1.05 (Wire/Cable - Branch)" at bounding box center [405, 437] width 190 height 21
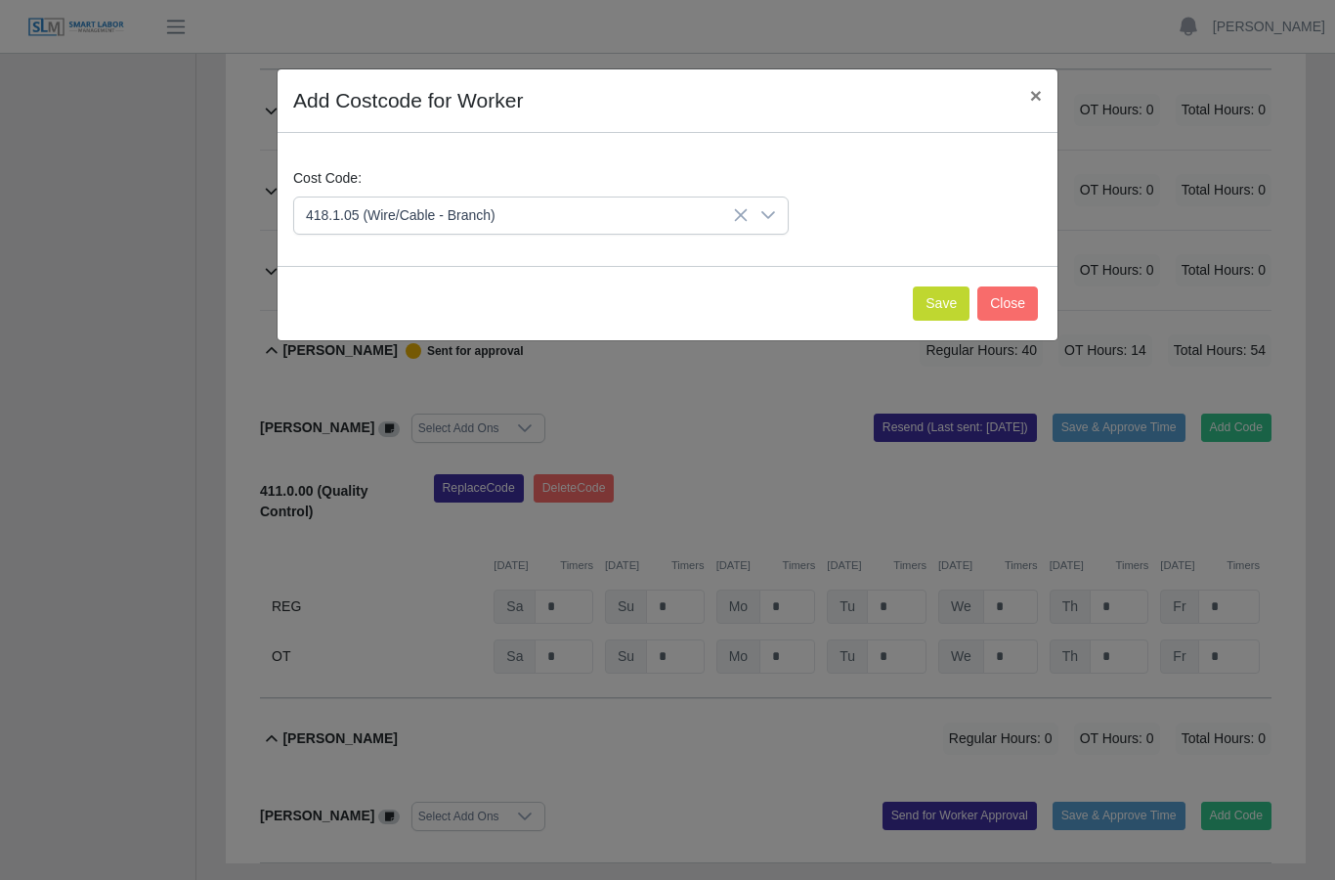
click at [942, 287] on button "Save" at bounding box center [941, 303] width 57 height 34
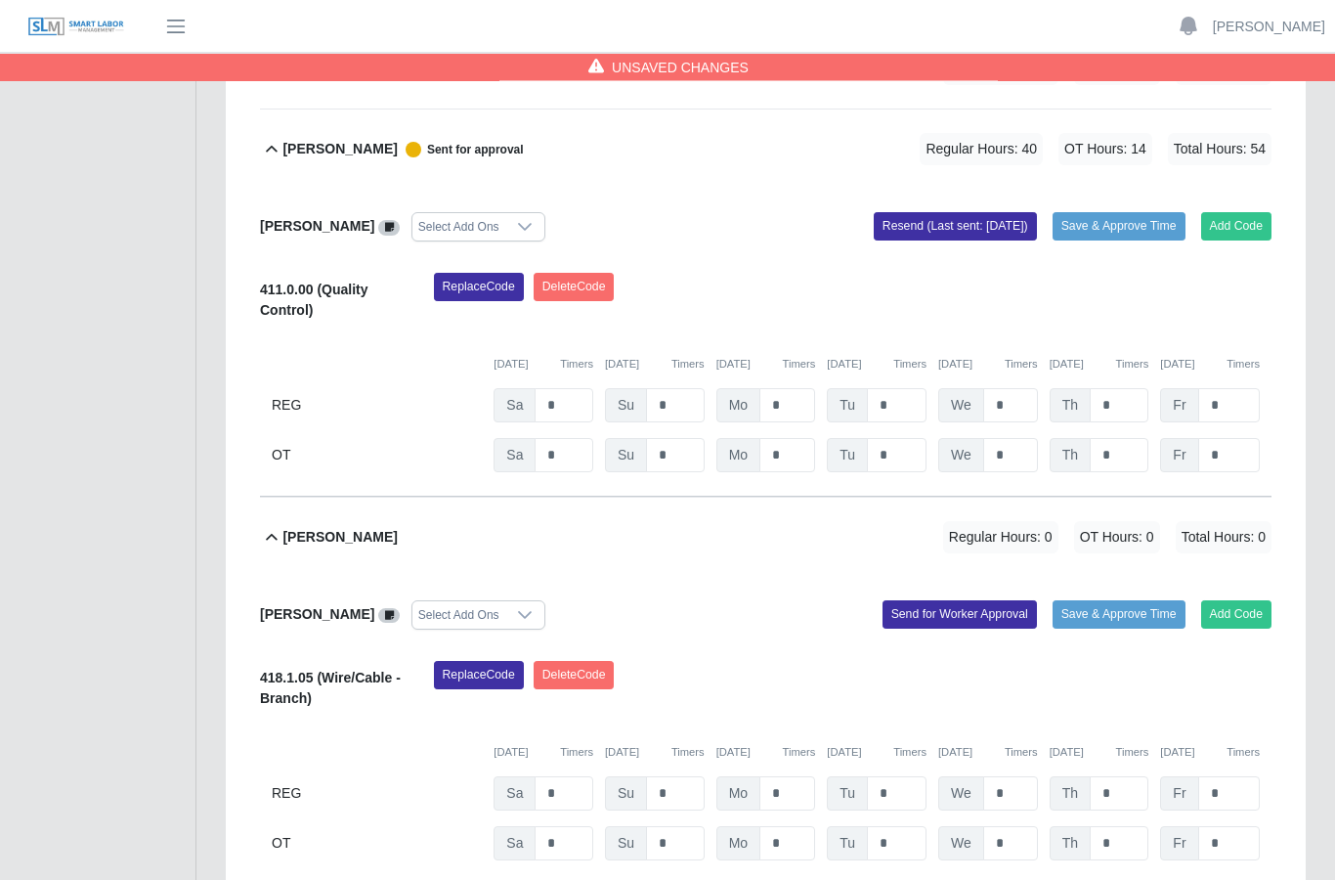
scroll to position [1079, 0]
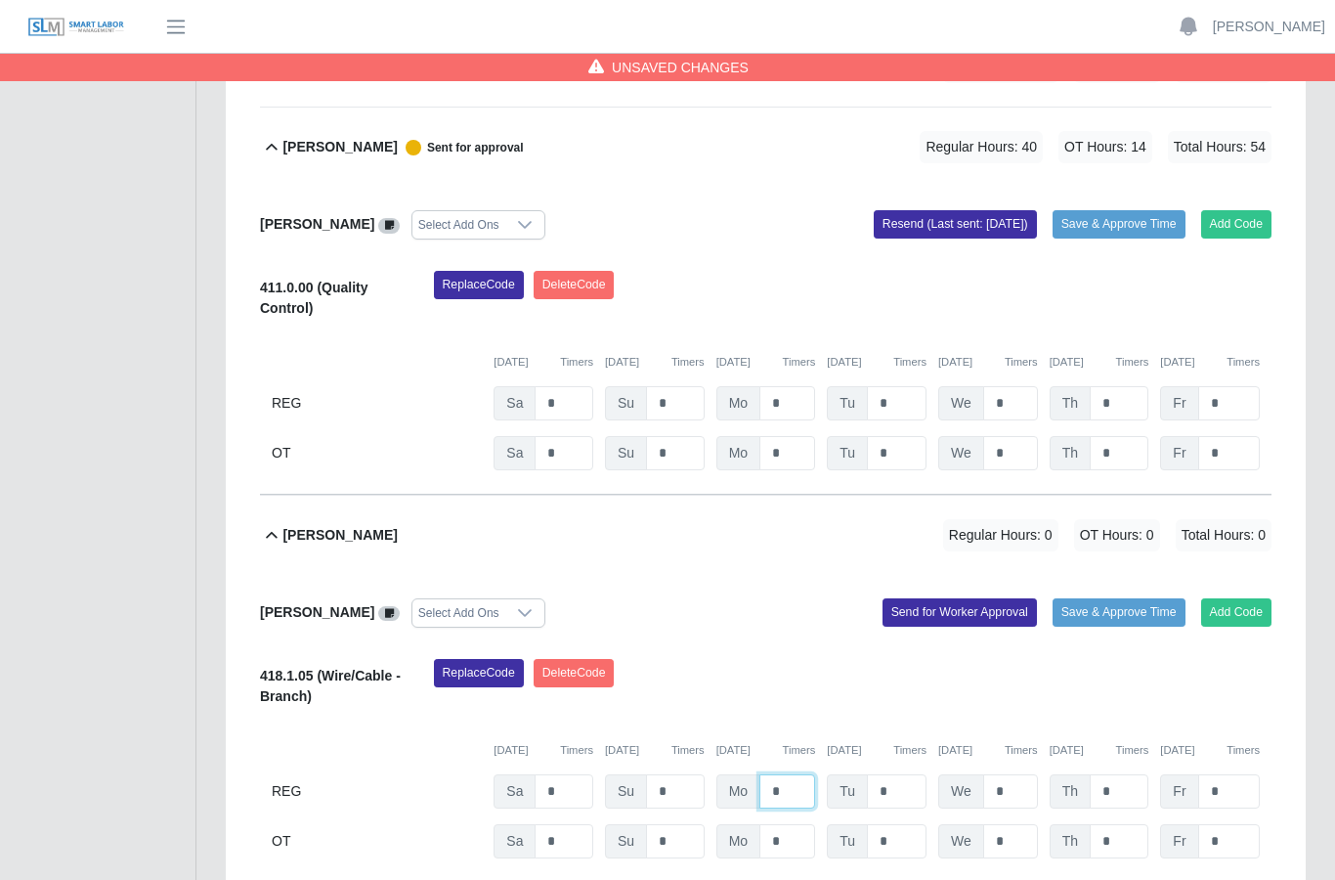
click at [800, 774] on input "*" at bounding box center [787, 791] width 56 height 34
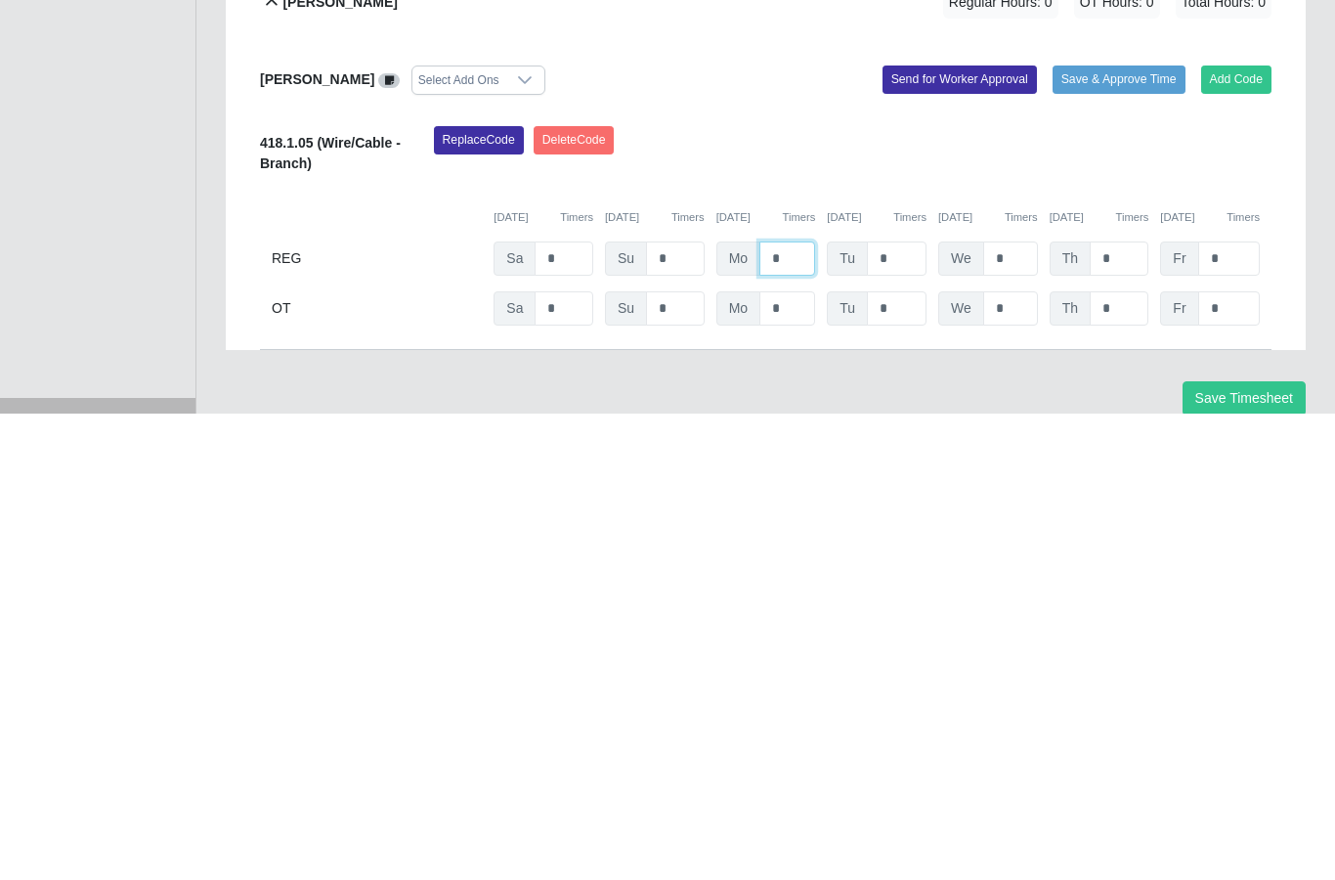
type input "*"
click at [905, 708] on input "*" at bounding box center [897, 725] width 60 height 34
type input "*"
click at [1020, 708] on input "*" at bounding box center [1010, 725] width 55 height 34
type input "*"
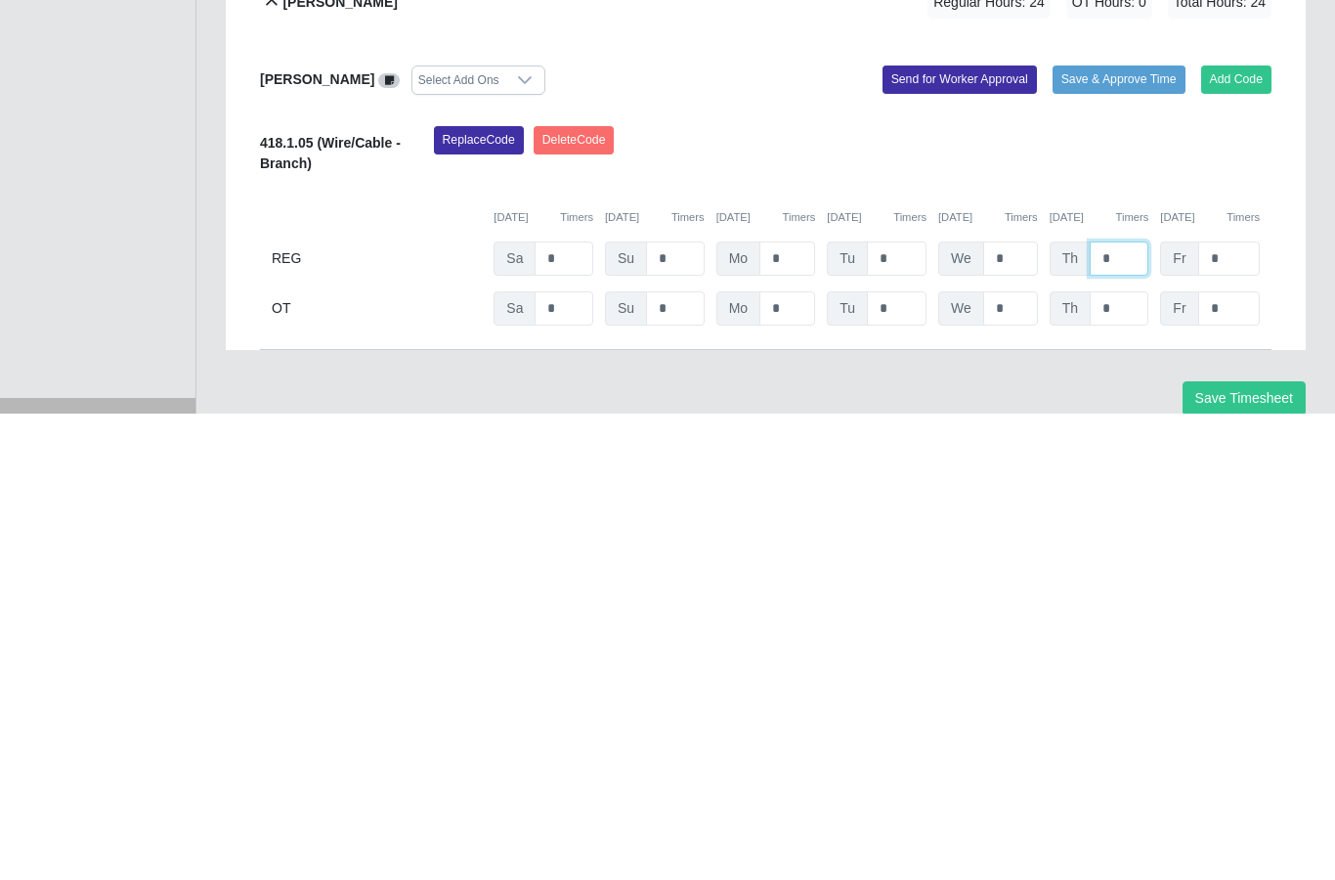
click at [1125, 708] on input "*" at bounding box center [1119, 725] width 59 height 34
type input "*"
click at [1230, 708] on input "*" at bounding box center [1229, 725] width 62 height 34
click at [1229, 757] on input "*" at bounding box center [1229, 774] width 62 height 34
click at [1237, 708] on input "*" at bounding box center [1229, 725] width 62 height 34
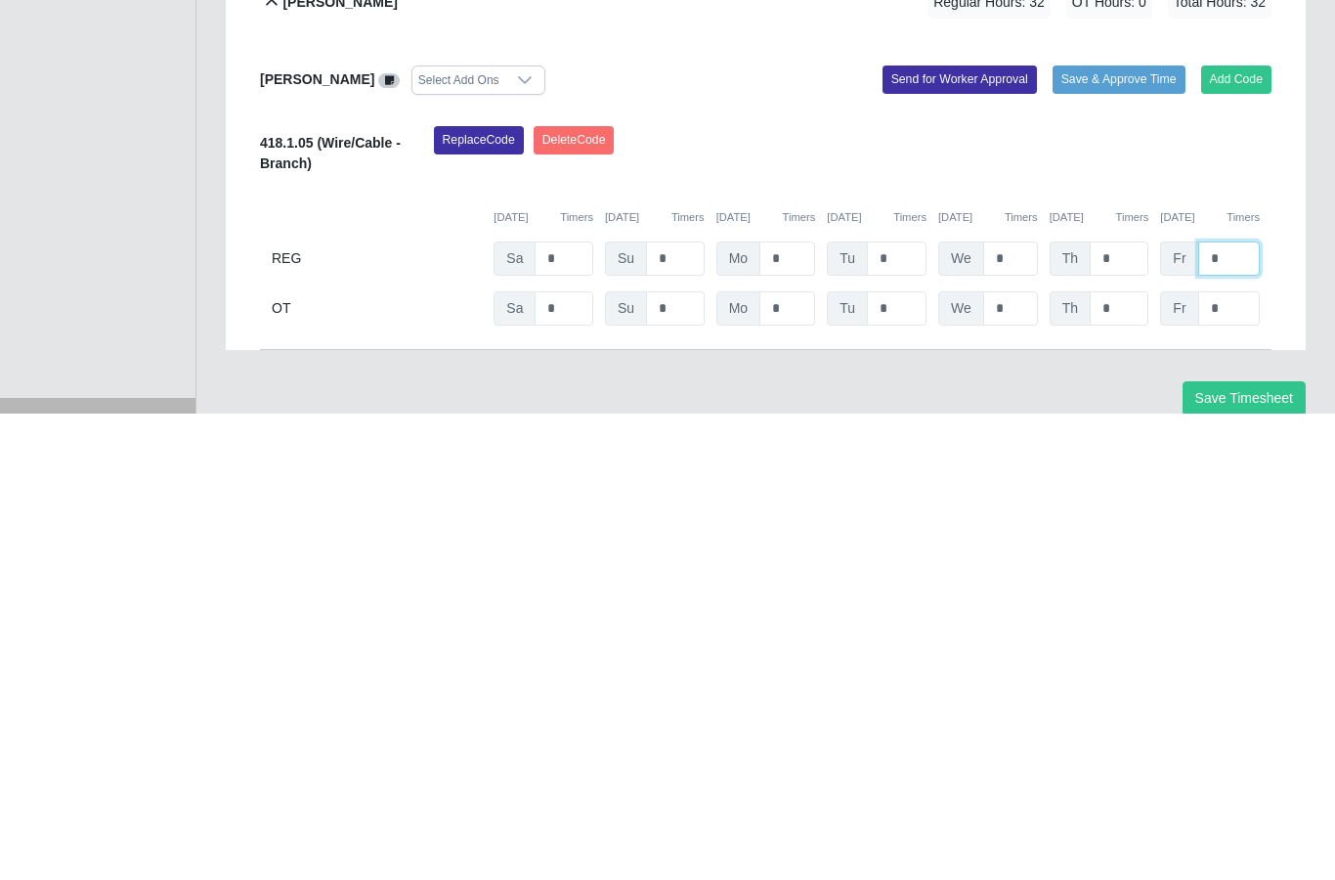
type input "*"
click at [572, 757] on input "*" at bounding box center [564, 774] width 59 height 34
click at [905, 757] on input "*" at bounding box center [897, 774] width 60 height 34
type input "***"
click at [1015, 847] on div "Save Timesheet" at bounding box center [765, 864] width 1109 height 34
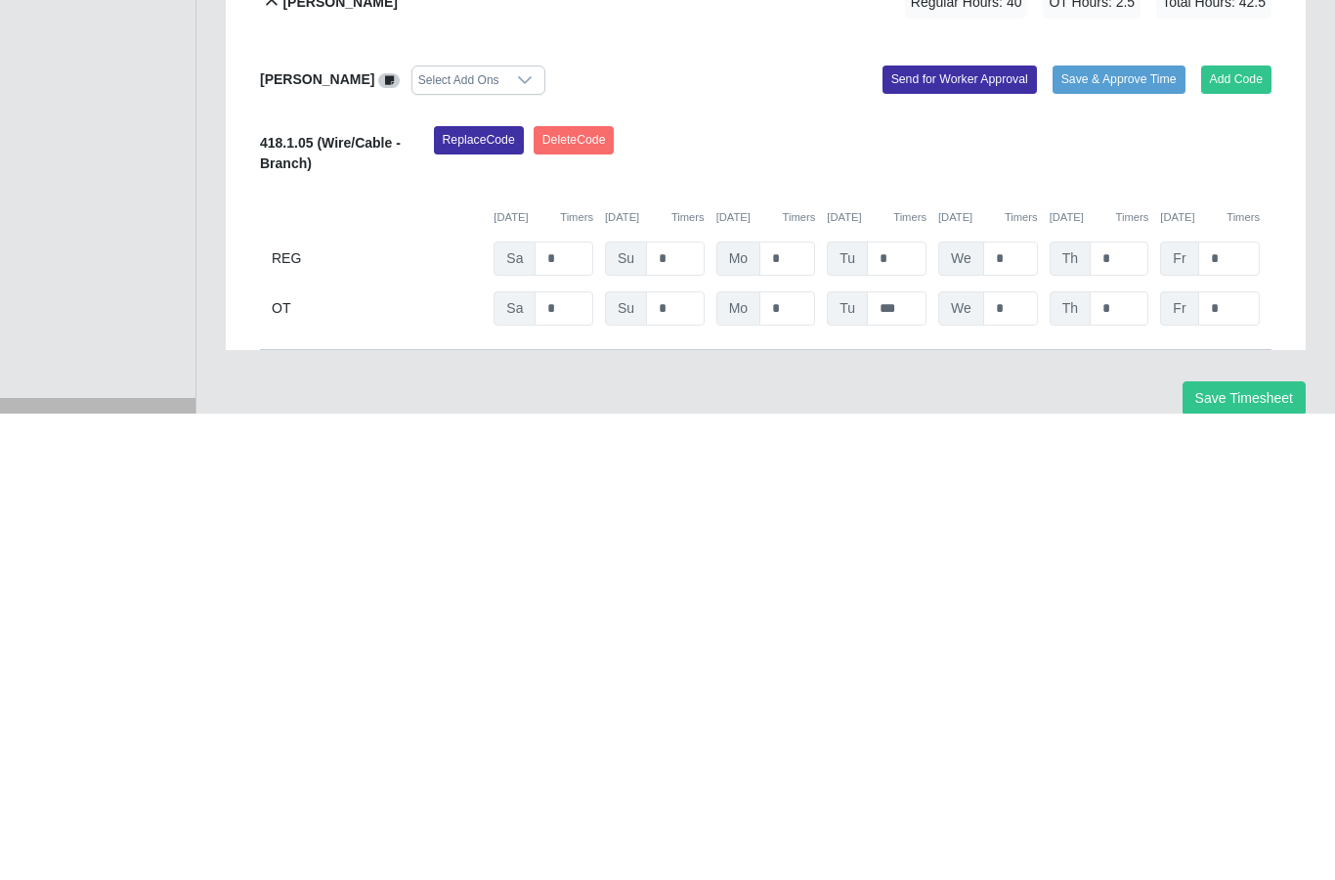
scroll to position [1098, 0]
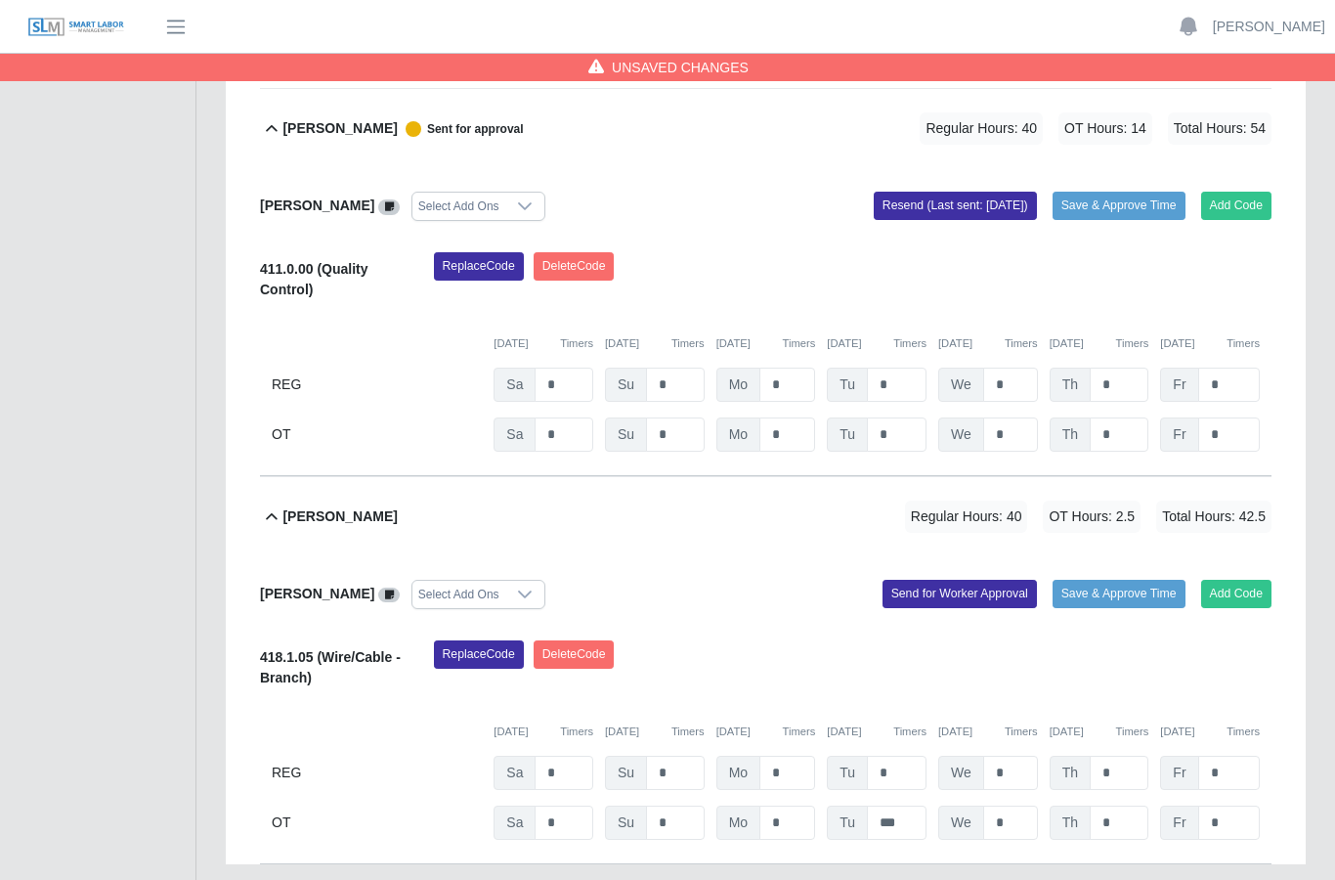
click at [919, 580] on button "Send for Worker Approval" at bounding box center [960, 593] width 154 height 27
